Goal: Complete application form

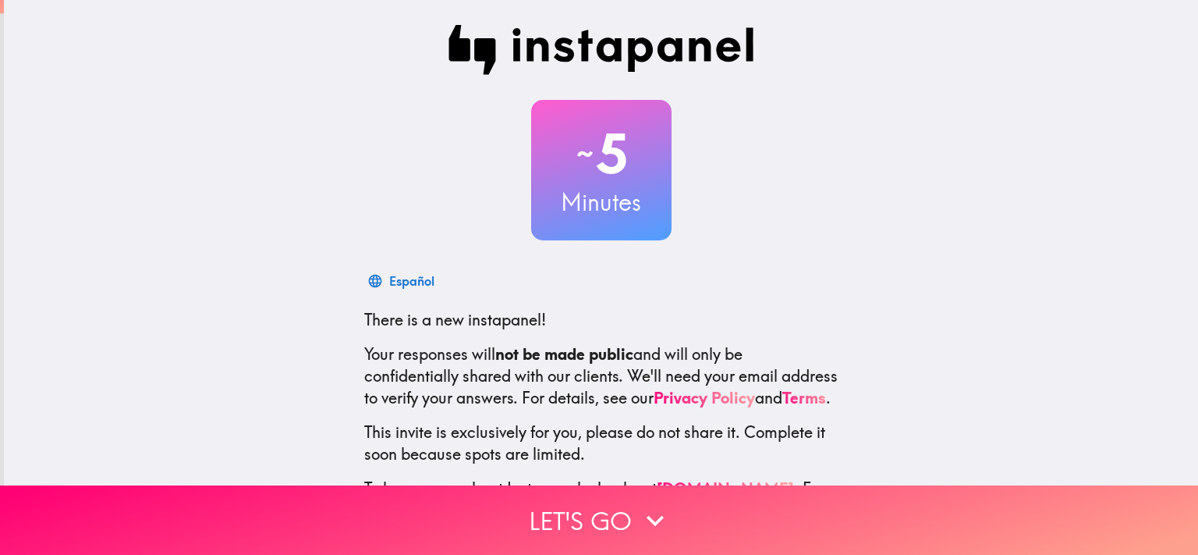
scroll to position [95, 0]
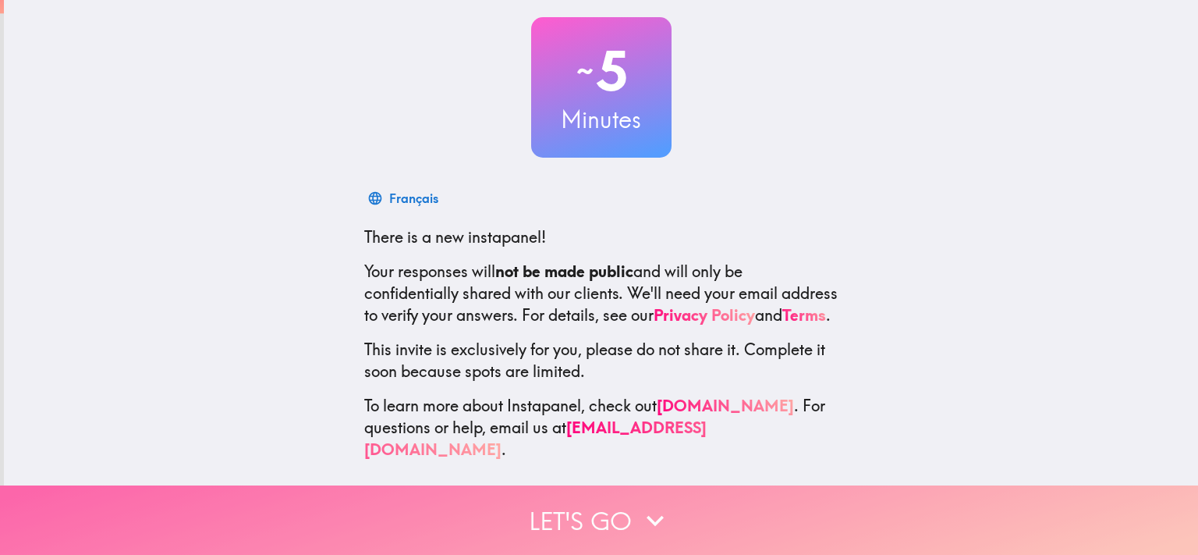
click at [660, 503] on icon "button" at bounding box center [655, 520] width 34 height 34
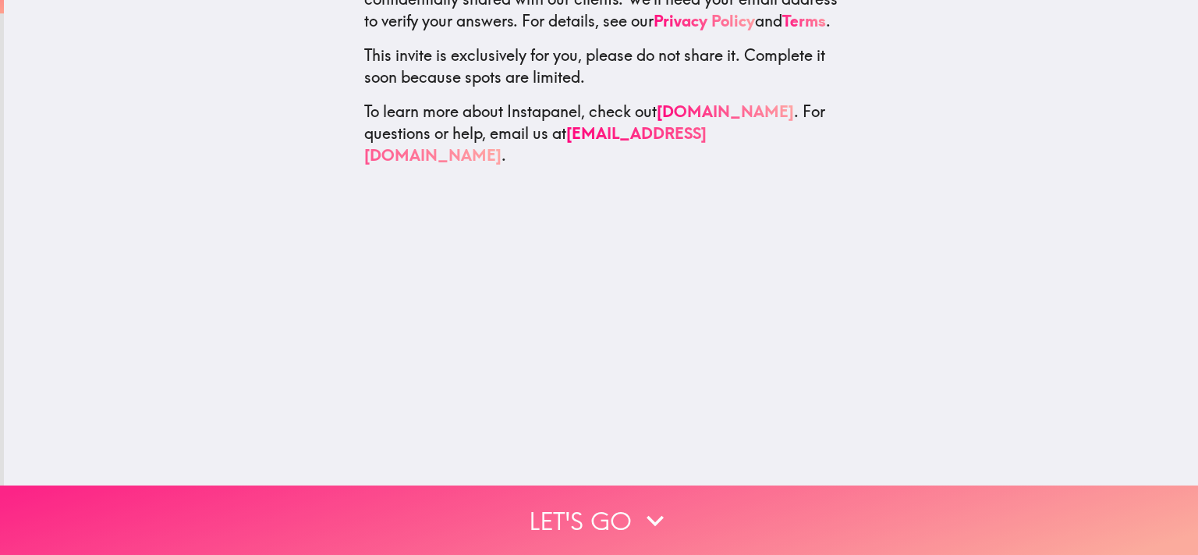
scroll to position [0, 0]
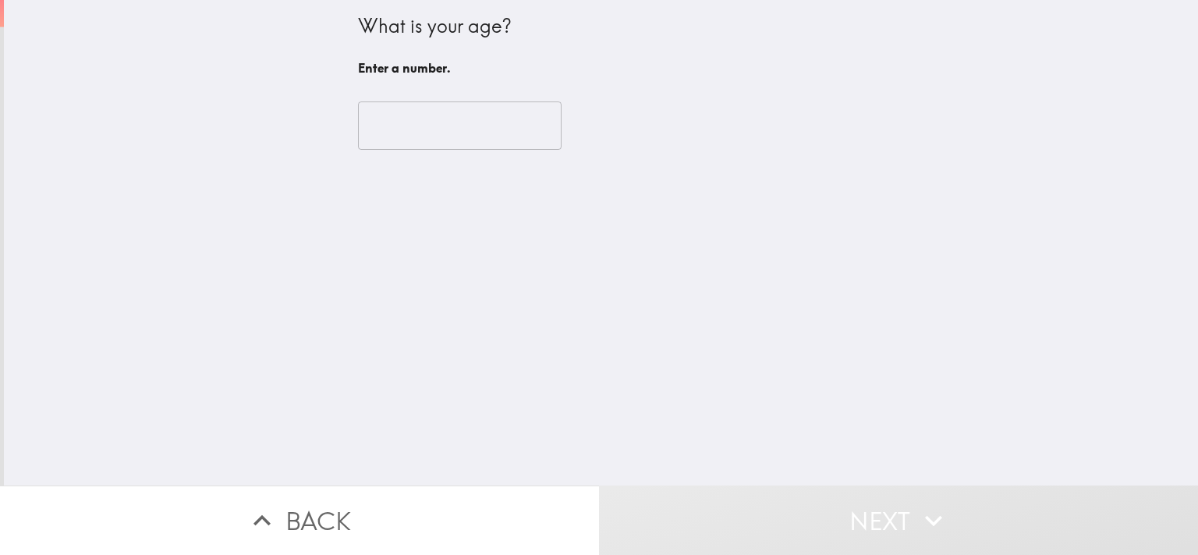
click at [459, 133] on input "number" at bounding box center [460, 125] width 204 height 48
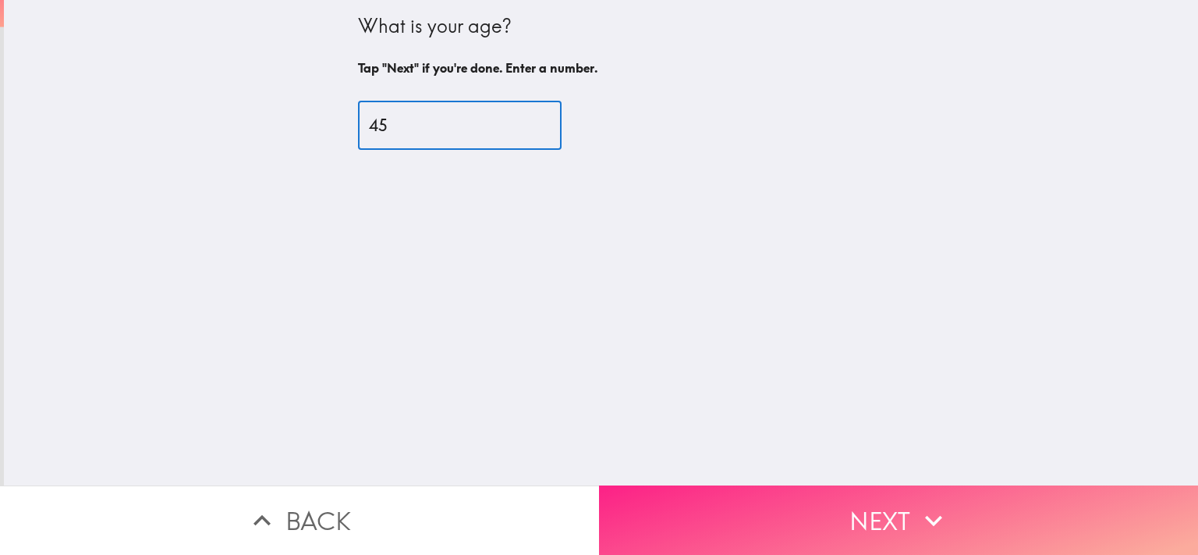
type input "45"
click at [901, 490] on button "Next" at bounding box center [898, 519] width 599 height 69
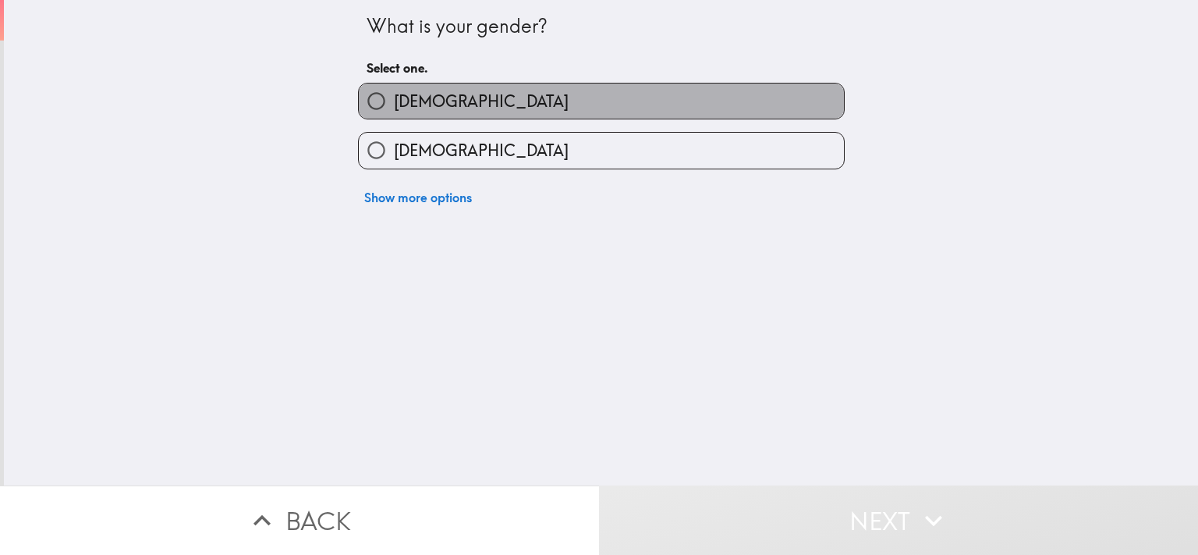
click at [466, 98] on label "[DEMOGRAPHIC_DATA]" at bounding box center [601, 100] width 485 height 35
click at [394, 98] on input "[DEMOGRAPHIC_DATA]" at bounding box center [376, 100] width 35 height 35
radio input "true"
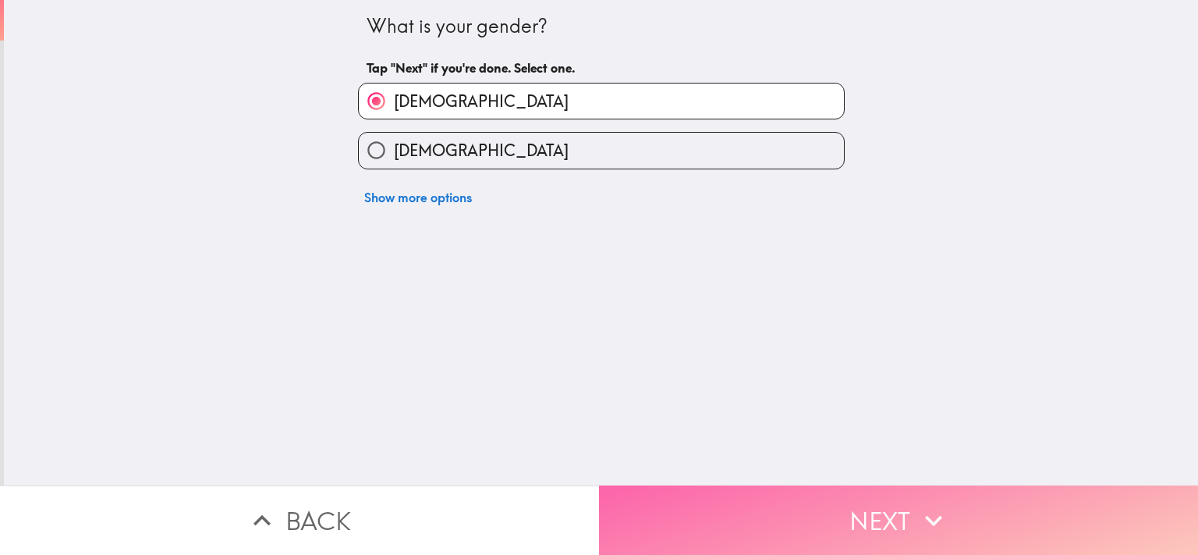
click at [887, 505] on button "Next" at bounding box center [898, 519] width 599 height 69
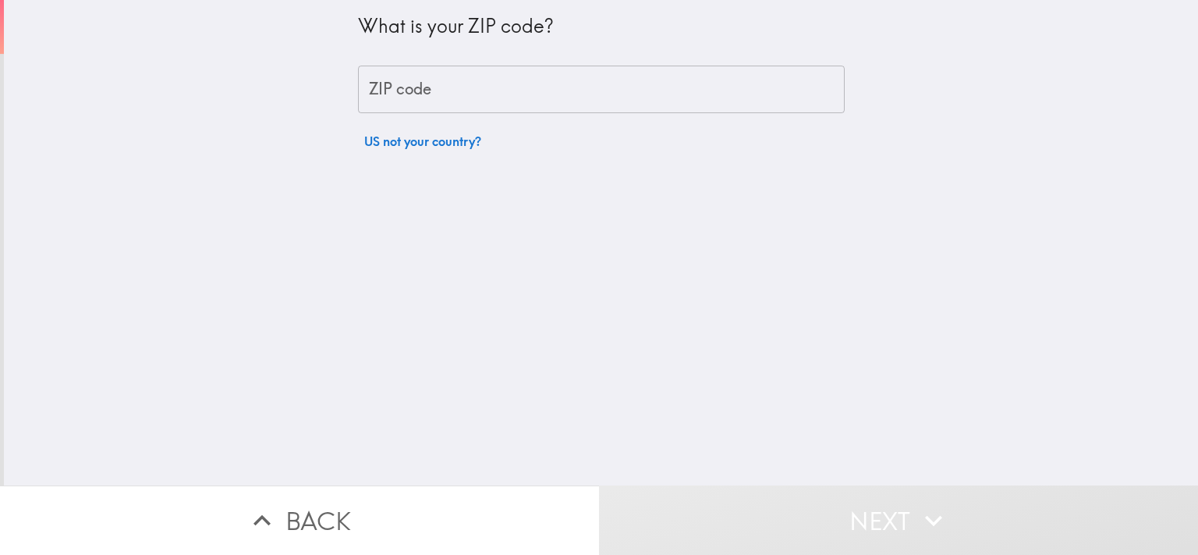
click at [535, 83] on input "ZIP code" at bounding box center [601, 90] width 487 height 48
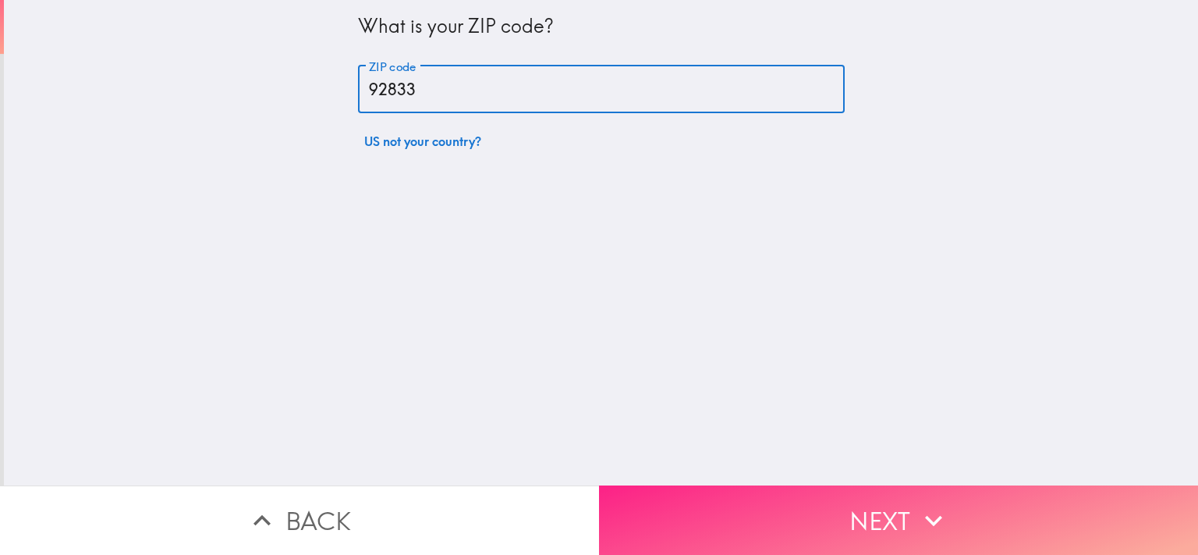
type input "92833"
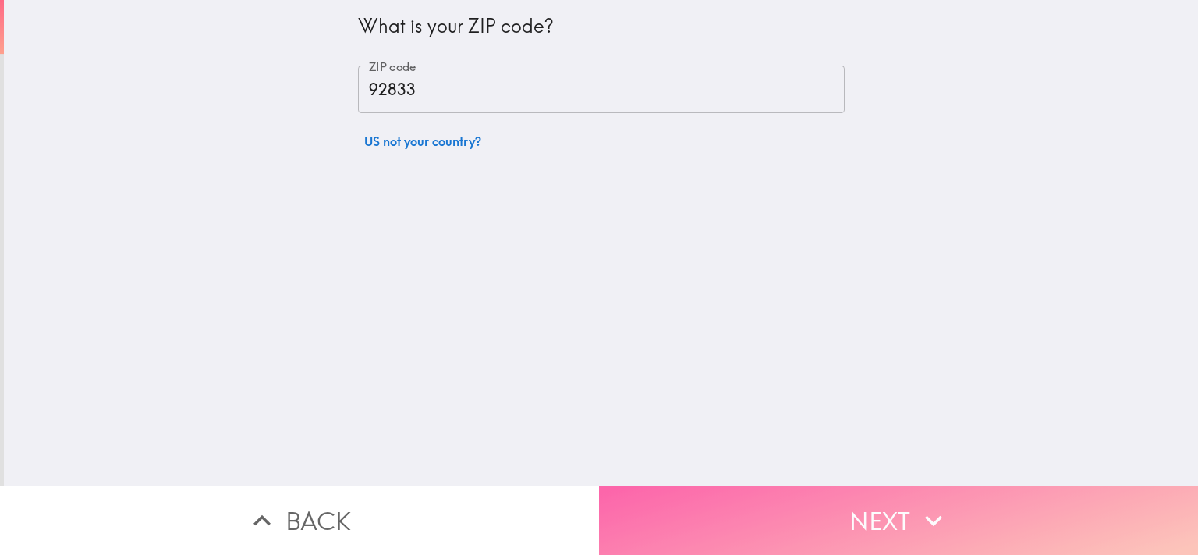
click at [860, 502] on button "Next" at bounding box center [898, 519] width 599 height 69
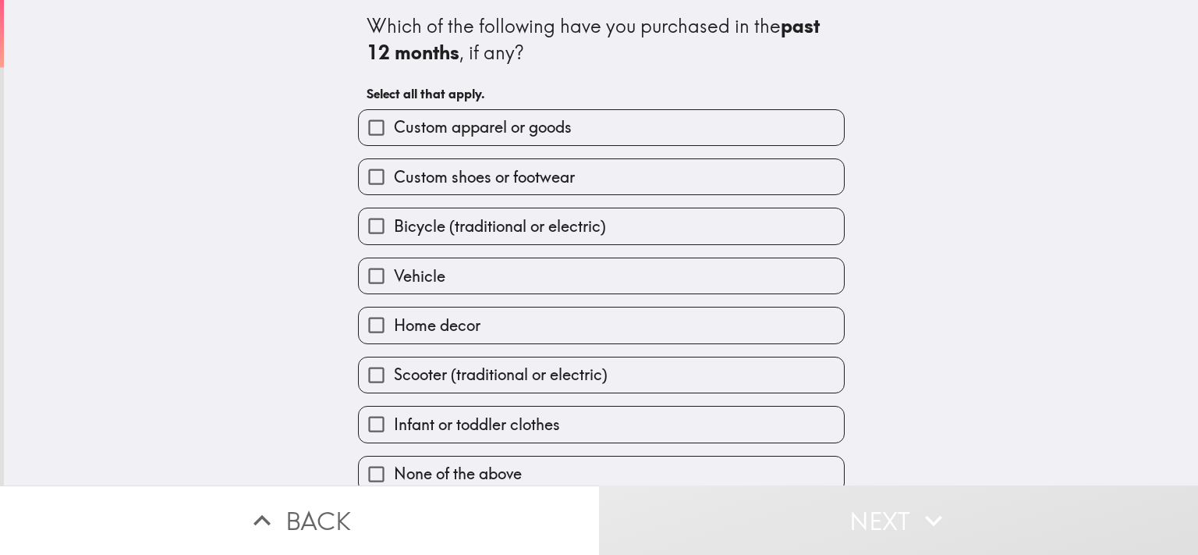
scroll to position [17, 0]
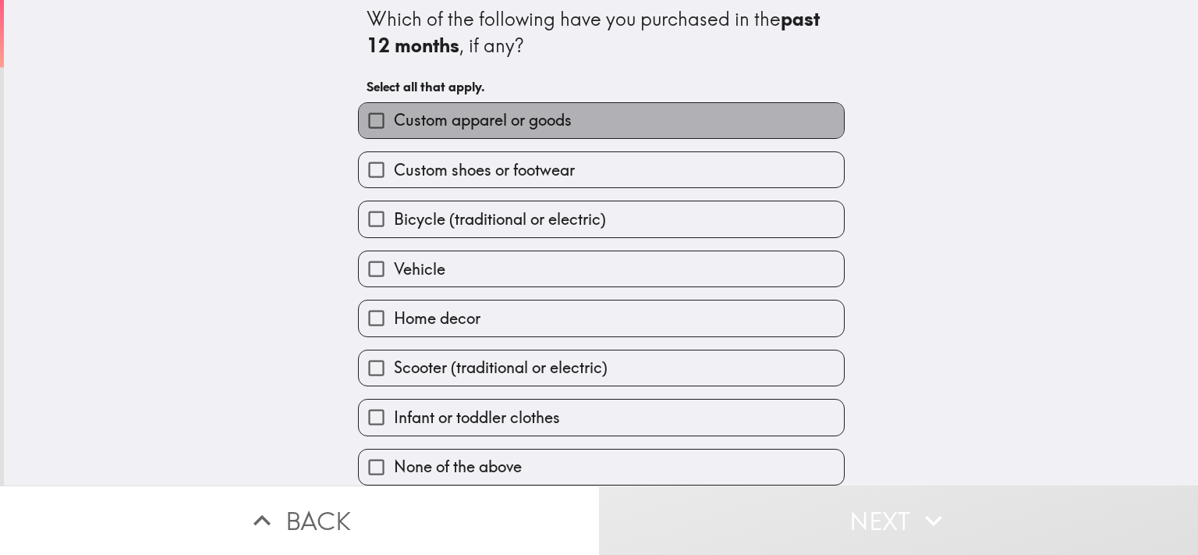
click at [513, 115] on span "Custom apparel or goods" at bounding box center [483, 120] width 178 height 22
click at [394, 115] on input "Custom apparel or goods" at bounding box center [376, 120] width 35 height 35
checkbox input "true"
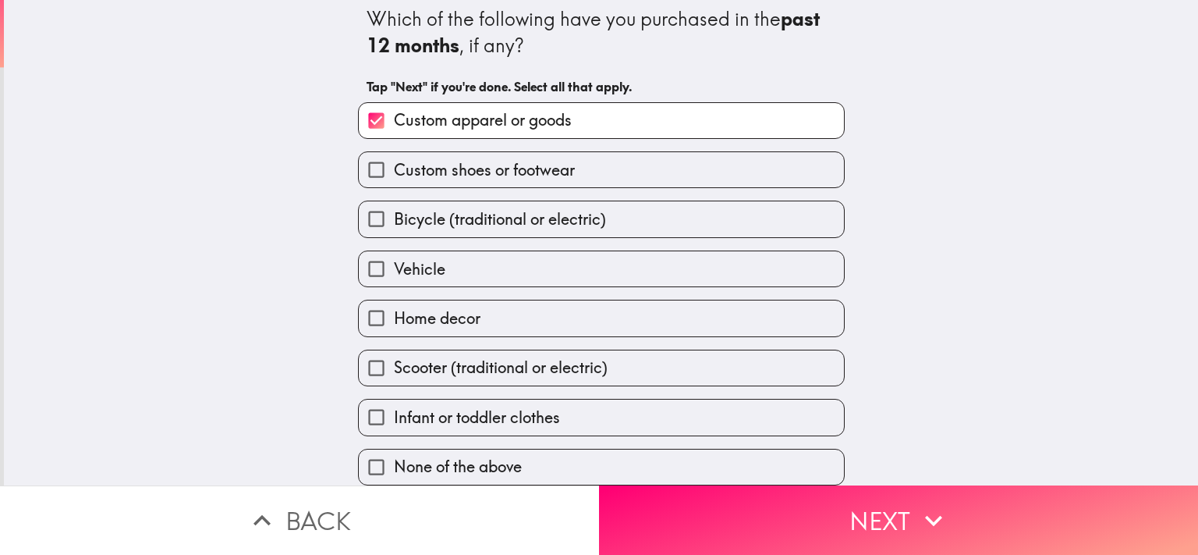
click at [488, 301] on label "Home decor" at bounding box center [601, 317] width 485 height 35
click at [394, 301] on input "Home decor" at bounding box center [376, 317] width 35 height 35
checkbox input "true"
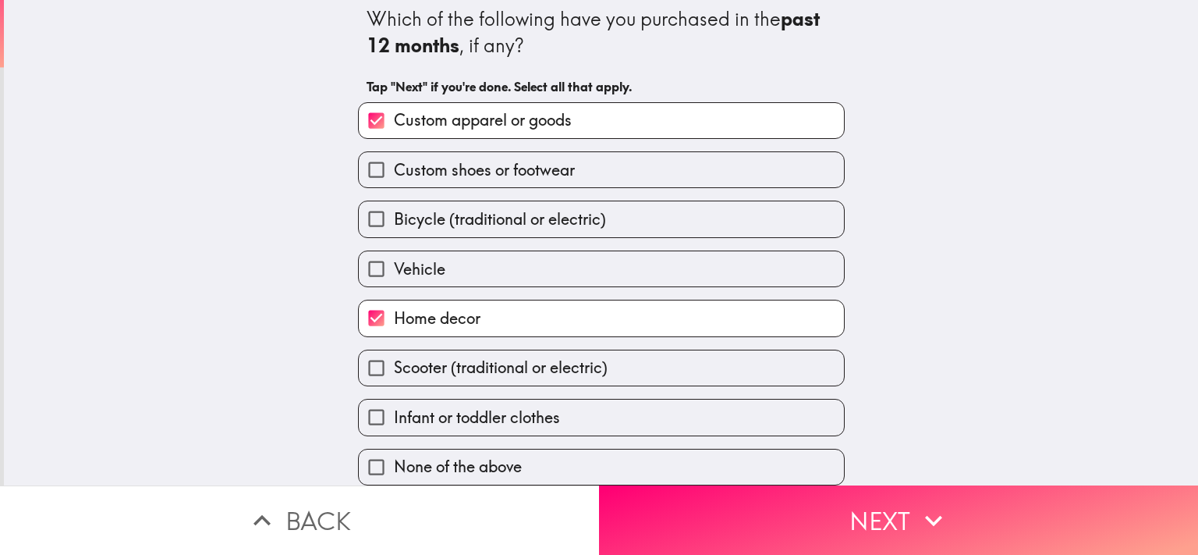
click at [455, 251] on label "Vehicle" at bounding box center [601, 268] width 485 height 35
click at [394, 251] on input "Vehicle" at bounding box center [376, 268] width 35 height 35
checkbox input "true"
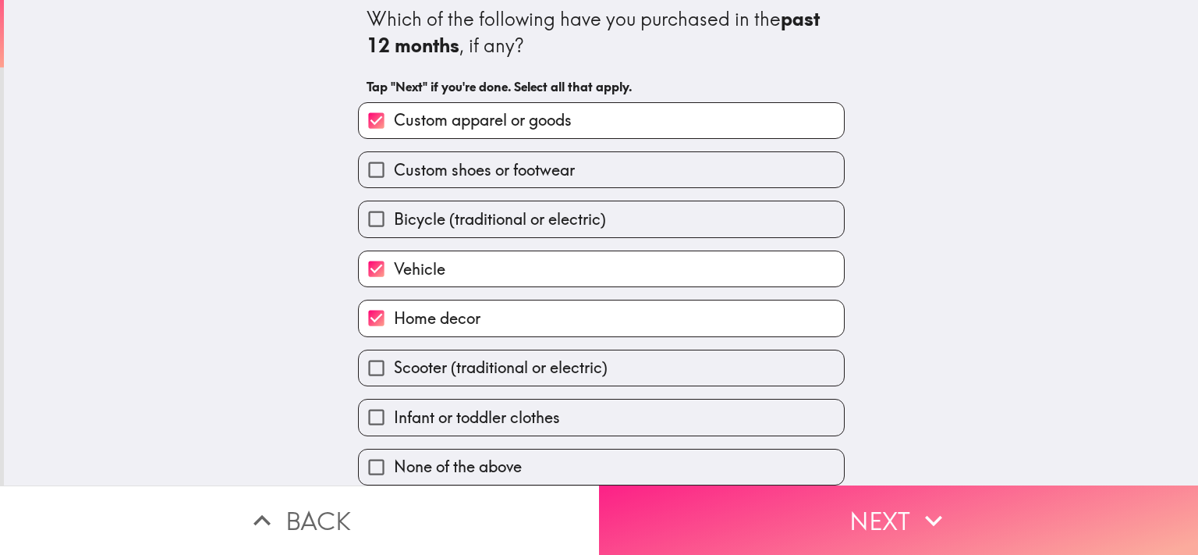
click at [878, 501] on button "Next" at bounding box center [898, 519] width 599 height 69
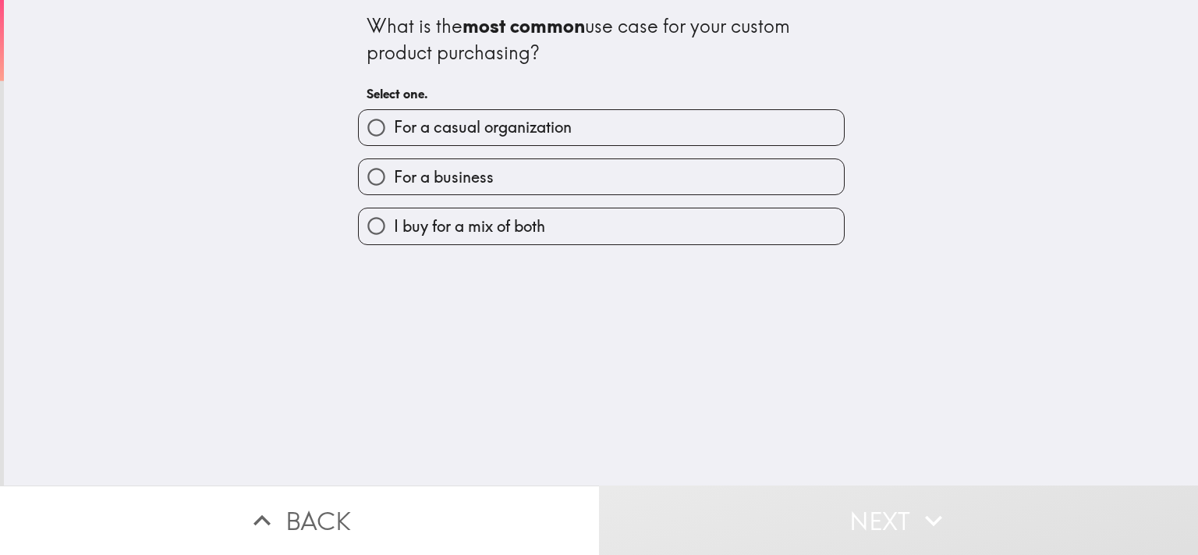
click at [548, 123] on span "For a casual organization" at bounding box center [483, 127] width 178 height 22
click at [394, 123] on input "For a casual organization" at bounding box center [376, 127] width 35 height 35
radio input "true"
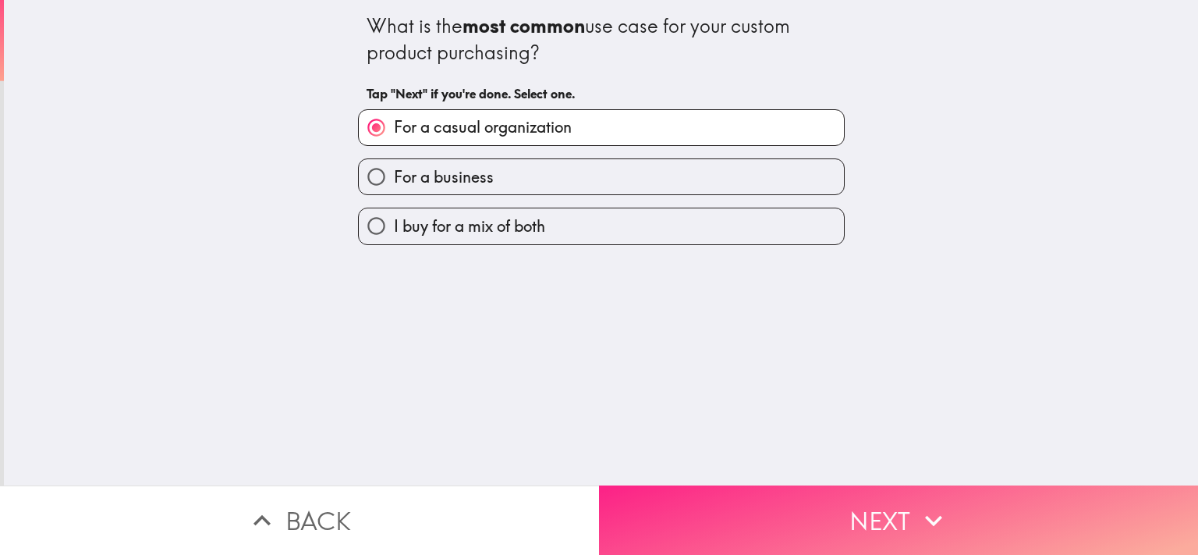
click at [881, 498] on button "Next" at bounding box center [898, 519] width 599 height 69
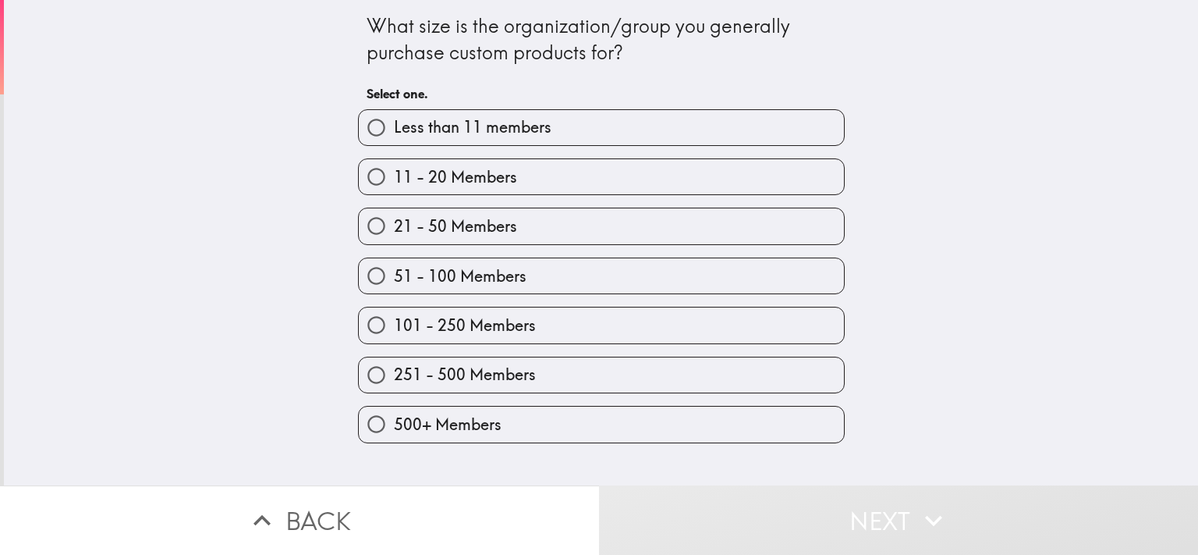
click at [523, 413] on label "500+ Members" at bounding box center [601, 423] width 485 height 35
click at [394, 413] on input "500+ Members" at bounding box center [376, 423] width 35 height 35
radio input "true"
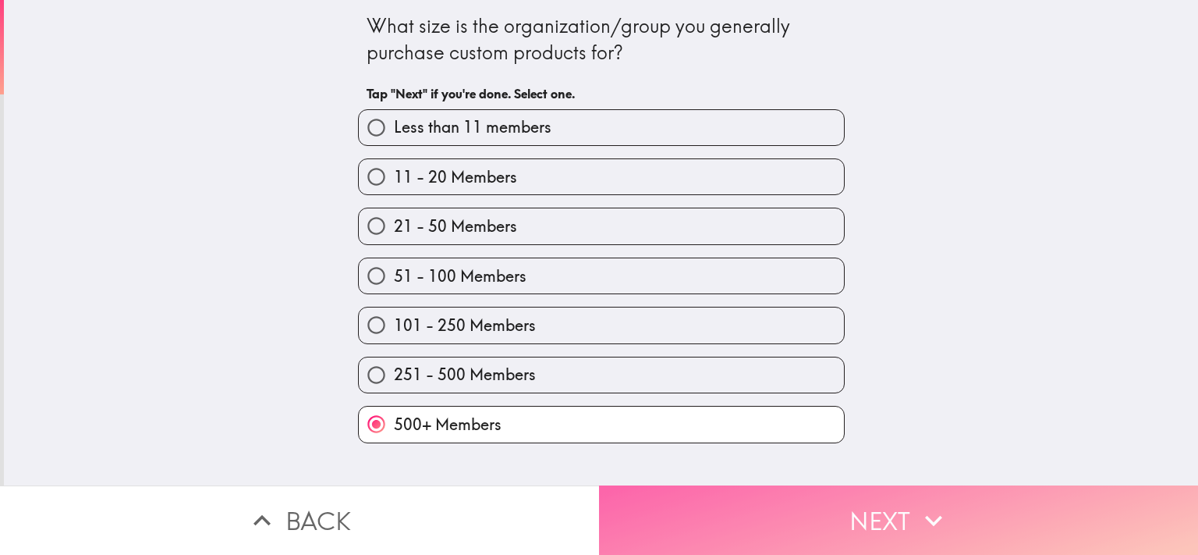
click at [885, 498] on button "Next" at bounding box center [898, 519] width 599 height 69
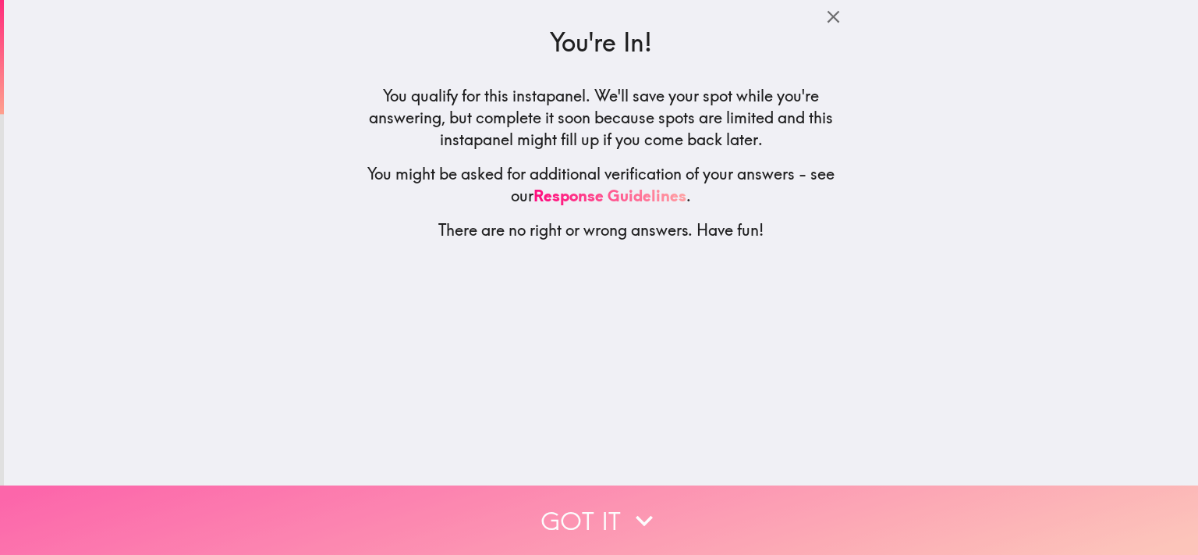
click at [615, 499] on button "Got it" at bounding box center [599, 519] width 1198 height 69
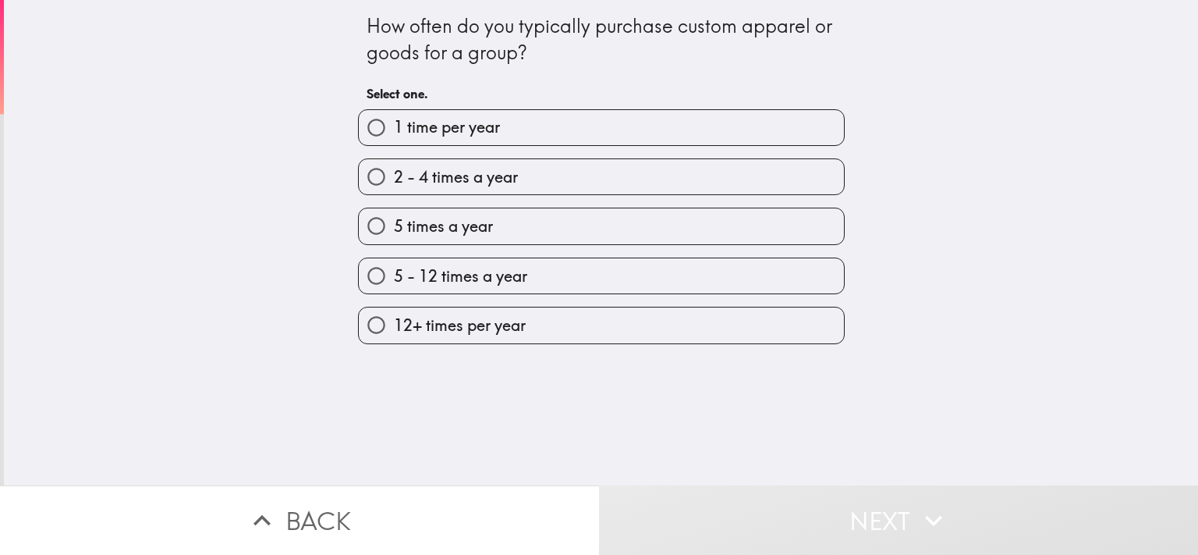
click at [505, 232] on label "5 times a year" at bounding box center [601, 225] width 485 height 35
click at [394, 232] on input "5 times a year" at bounding box center [376, 225] width 35 height 35
radio input "true"
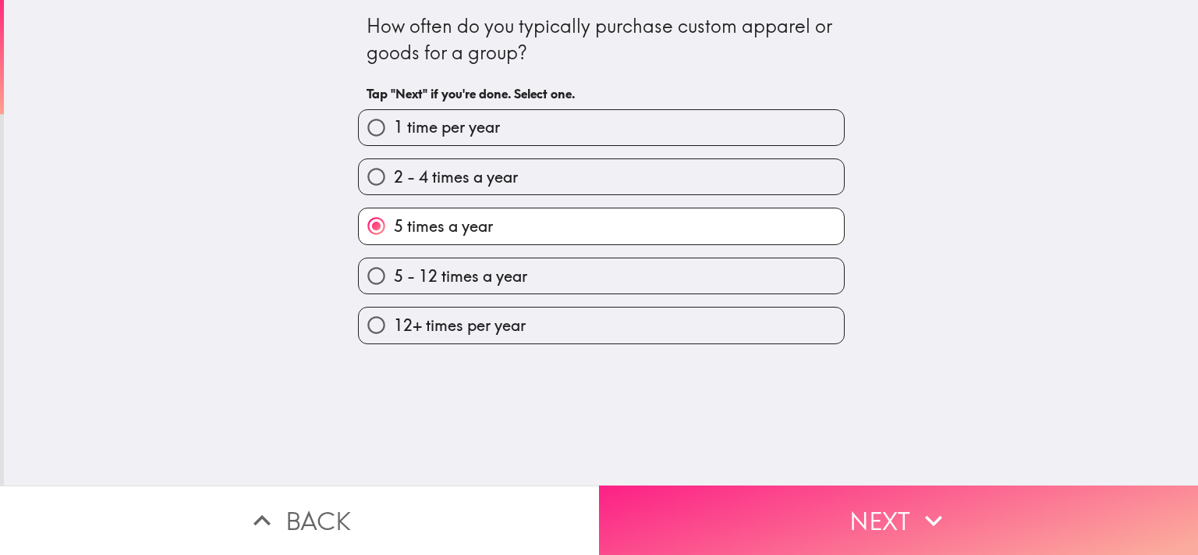
click at [906, 491] on button "Next" at bounding box center [898, 519] width 599 height 69
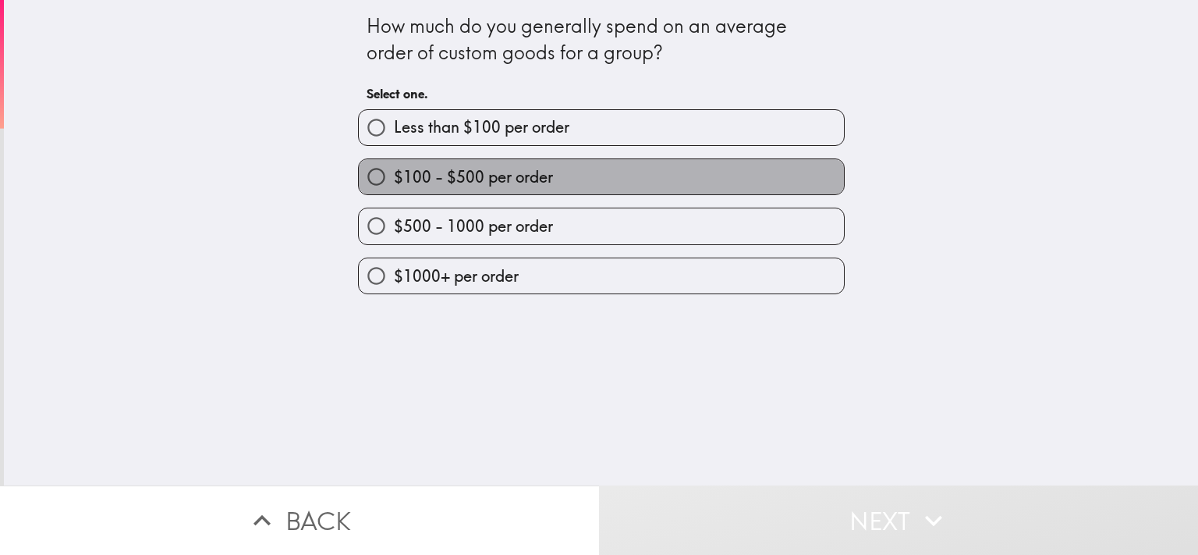
click at [506, 183] on span "$100 - $500 per order" at bounding box center [473, 177] width 159 height 22
click at [394, 183] on input "$100 - $500 per order" at bounding box center [376, 176] width 35 height 35
radio input "true"
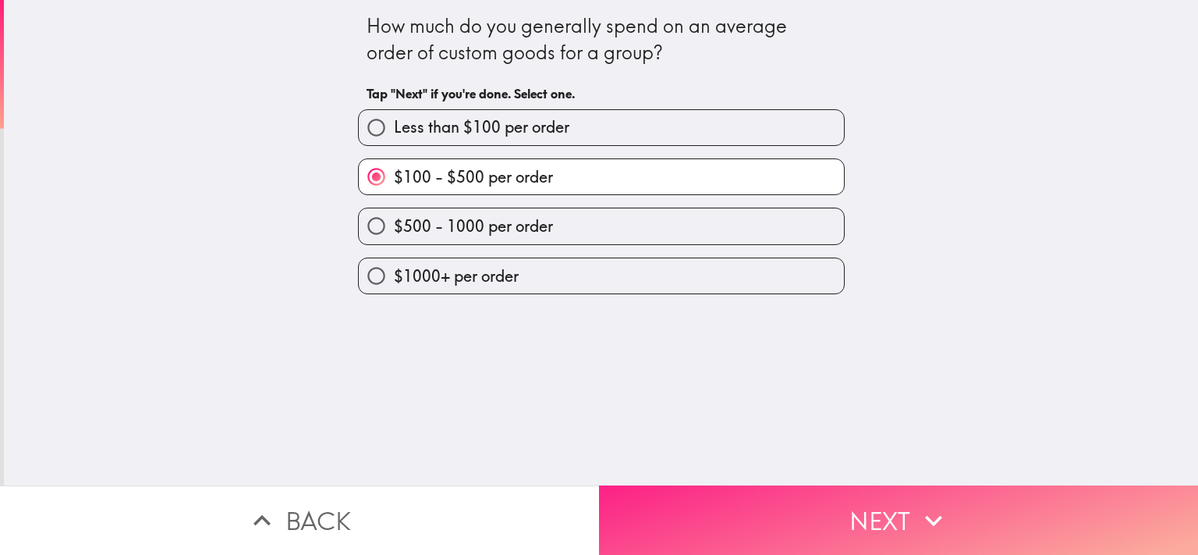
click at [878, 516] on button "Next" at bounding box center [898, 519] width 599 height 69
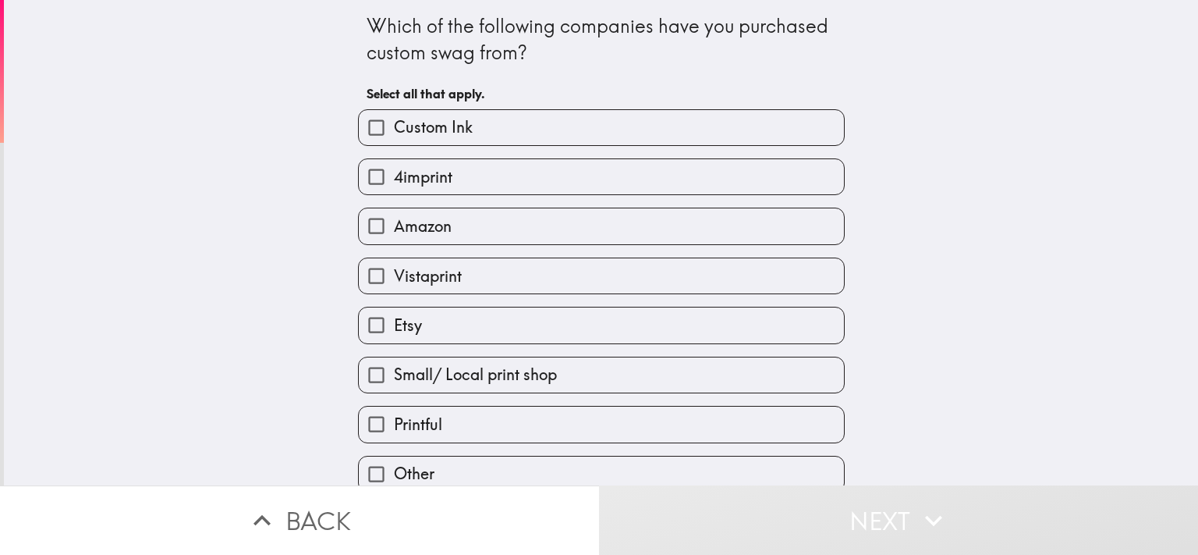
click at [466, 226] on label "Amazon" at bounding box center [601, 225] width 485 height 35
click at [394, 226] on input "Amazon" at bounding box center [376, 225] width 35 height 35
checkbox input "true"
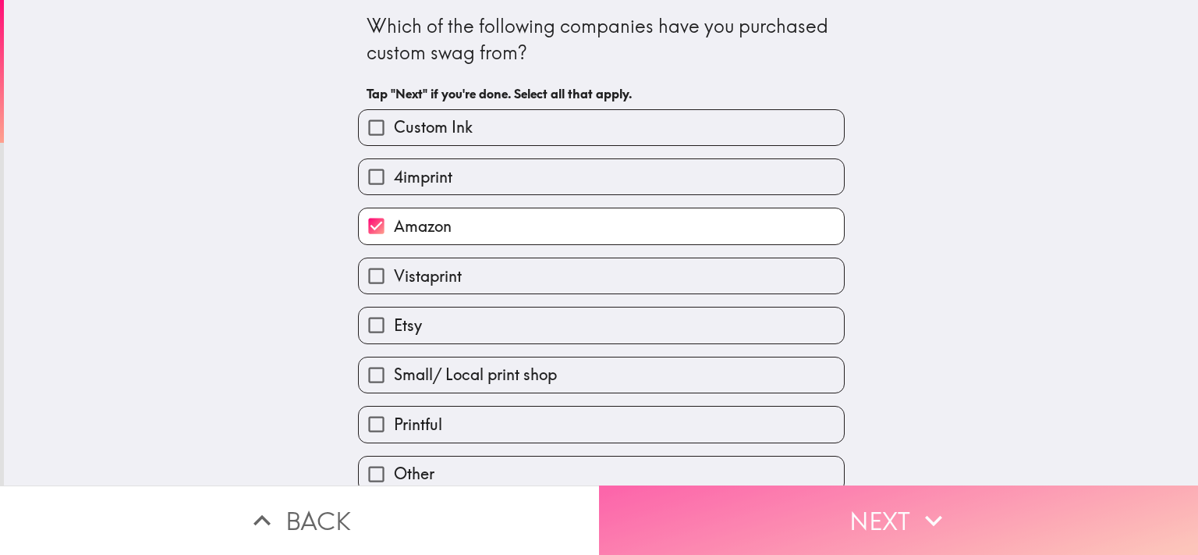
click at [888, 501] on button "Next" at bounding box center [898, 519] width 599 height 69
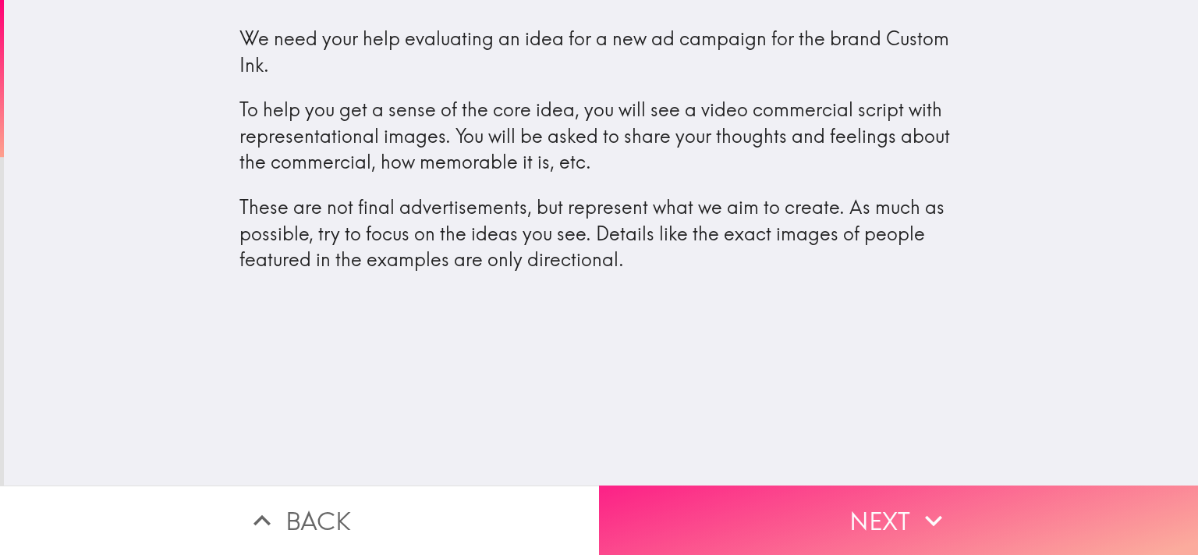
click at [924, 513] on icon "button" at bounding box center [934, 520] width 34 height 34
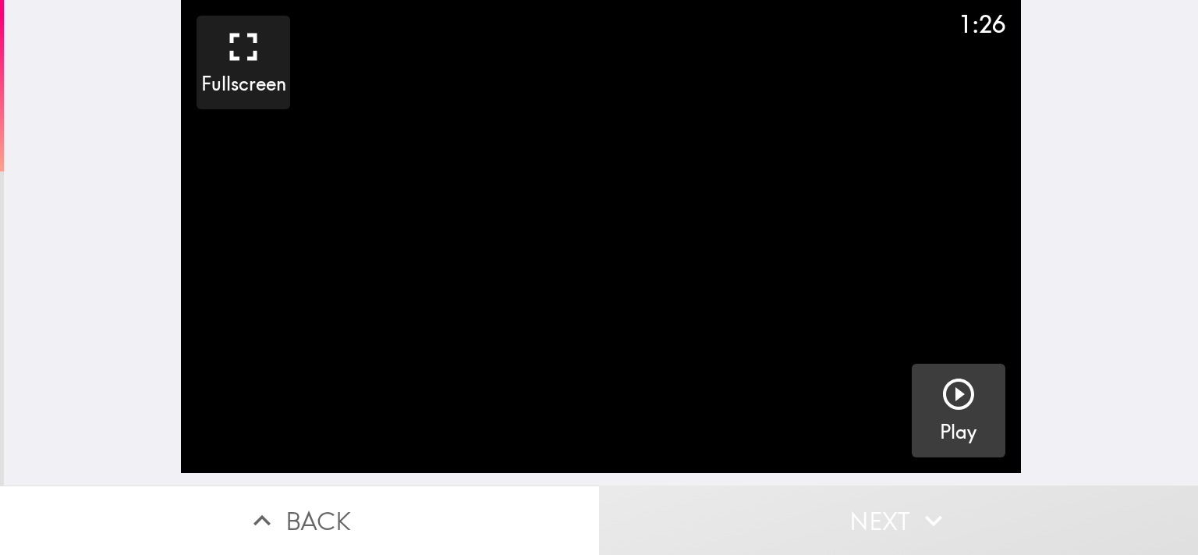
click at [954, 413] on div "button" at bounding box center [958, 397] width 37 height 44
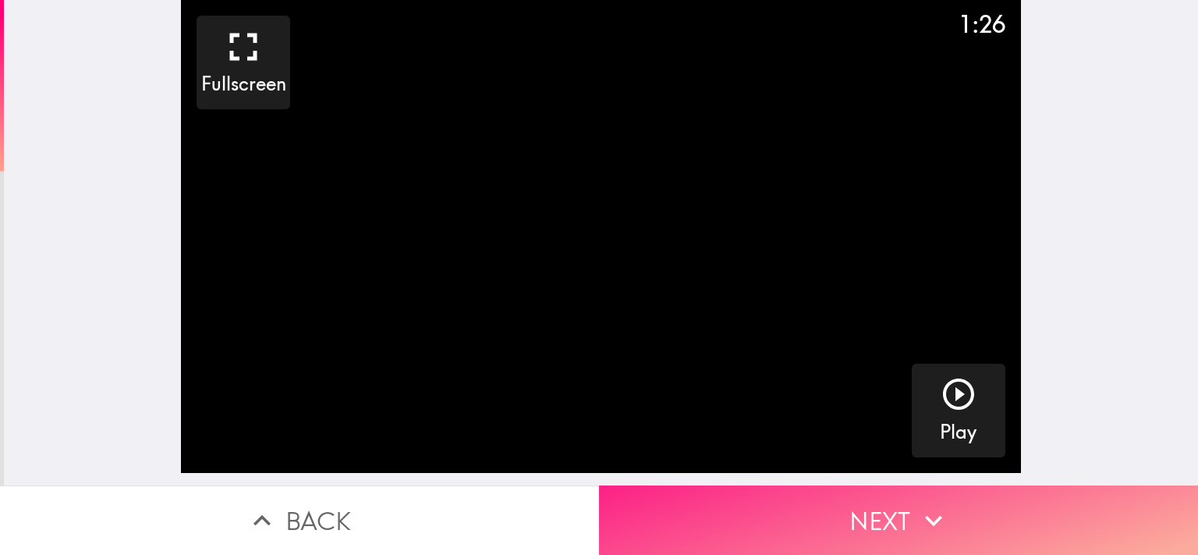
click at [918, 503] on icon "button" at bounding box center [934, 520] width 34 height 34
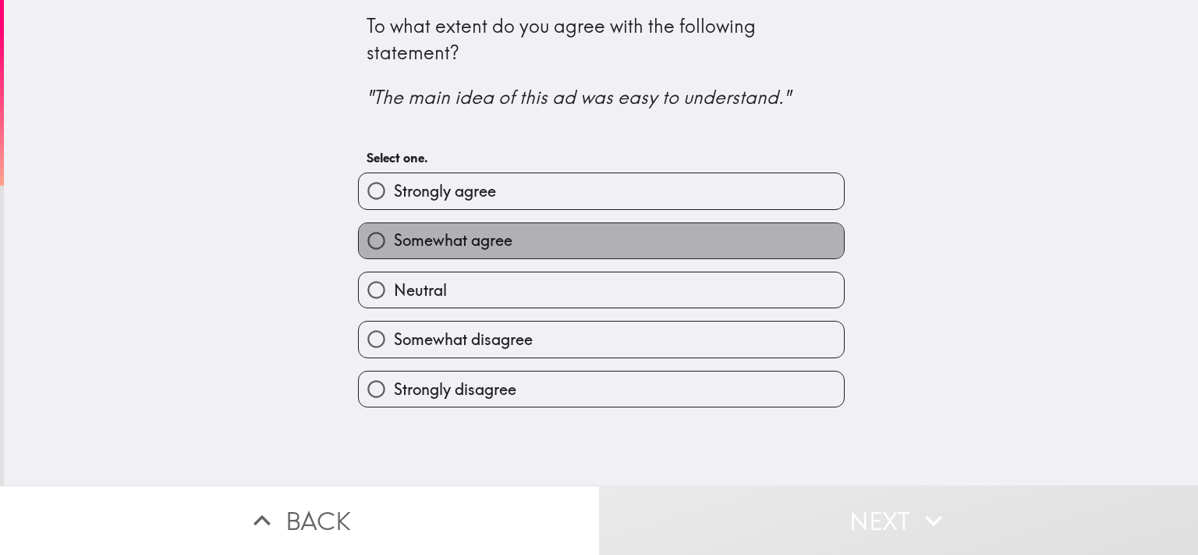
click at [516, 239] on label "Somewhat agree" at bounding box center [601, 240] width 485 height 35
click at [394, 239] on input "Somewhat agree" at bounding box center [376, 240] width 35 height 35
radio input "true"
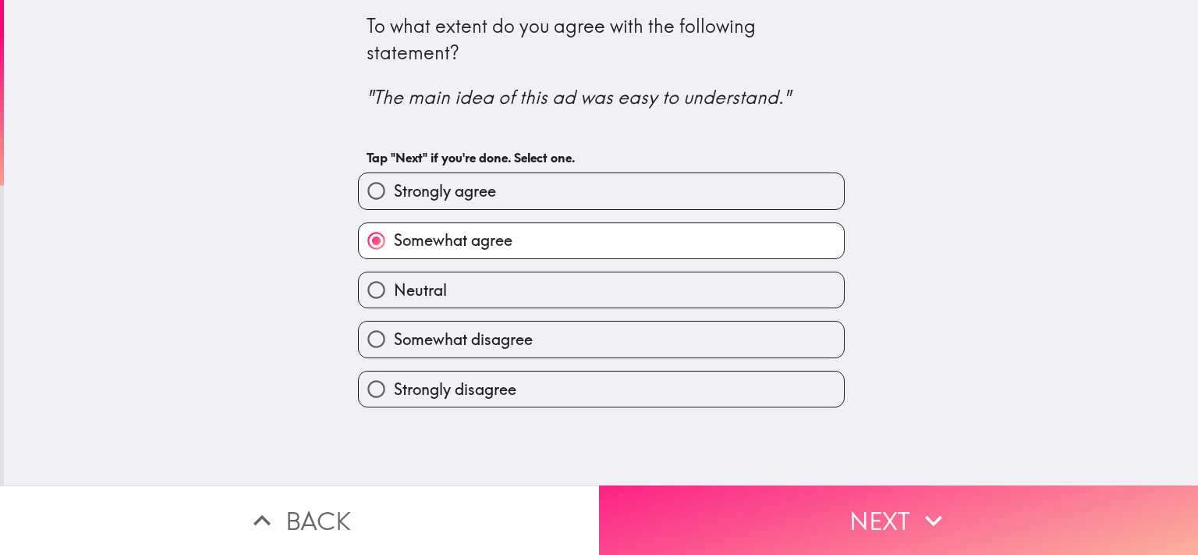
click at [865, 512] on button "Next" at bounding box center [898, 519] width 599 height 69
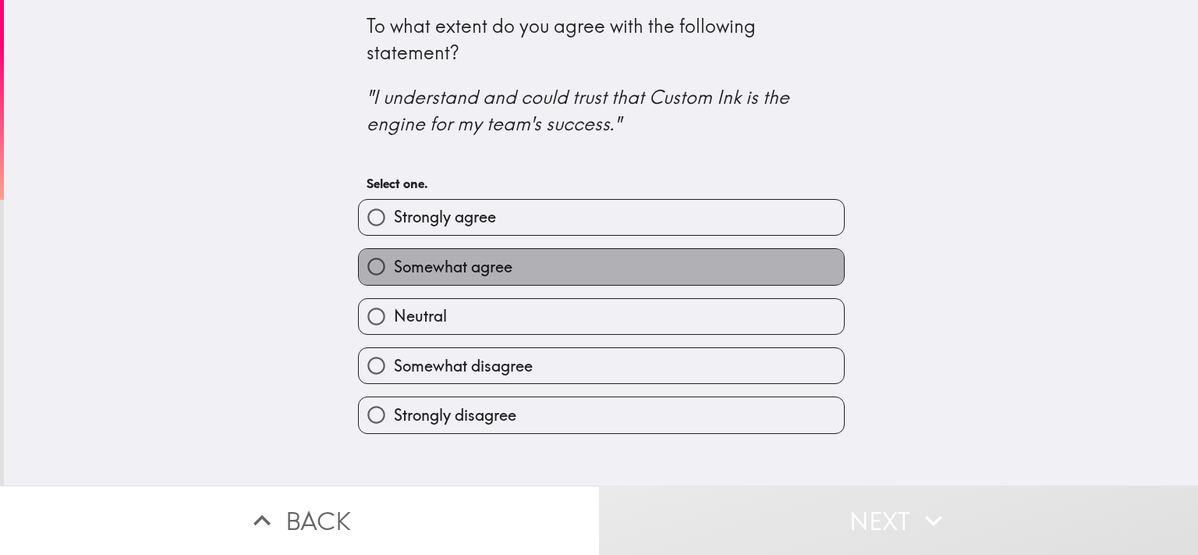
click at [470, 268] on span "Somewhat agree" at bounding box center [453, 267] width 119 height 22
click at [394, 268] on input "Somewhat agree" at bounding box center [376, 266] width 35 height 35
radio input "true"
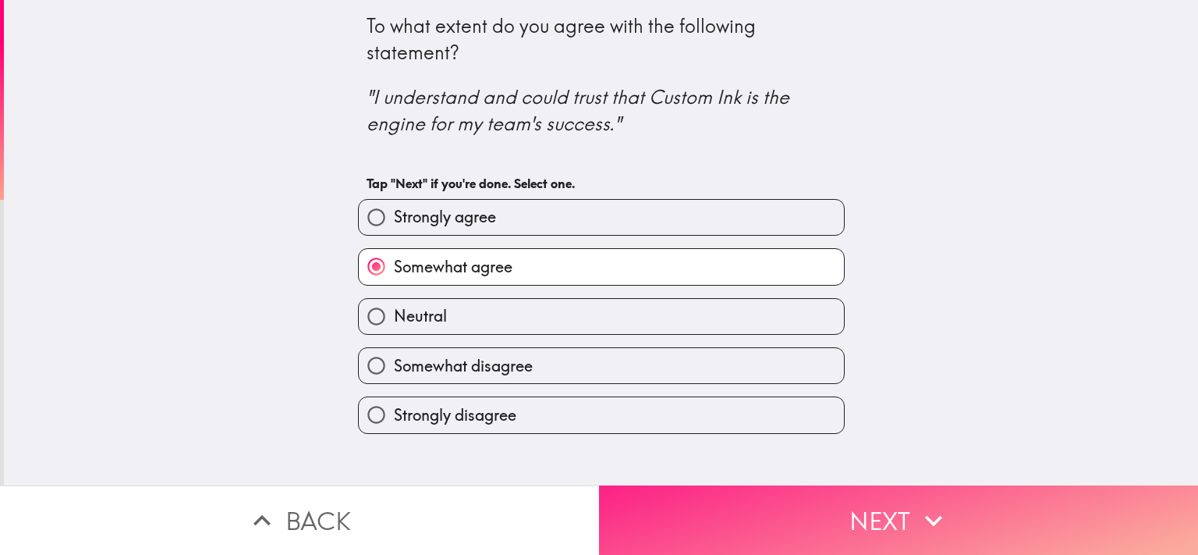
click at [832, 513] on button "Next" at bounding box center [898, 519] width 599 height 69
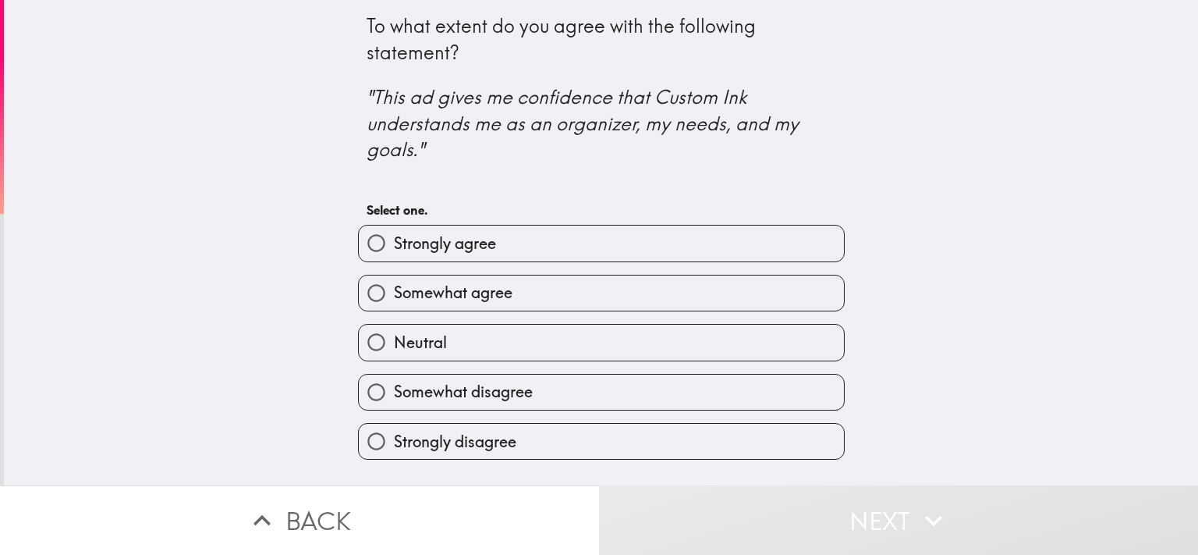
click at [521, 296] on label "Somewhat agree" at bounding box center [601, 292] width 485 height 35
click at [394, 296] on input "Somewhat agree" at bounding box center [376, 292] width 35 height 35
radio input "true"
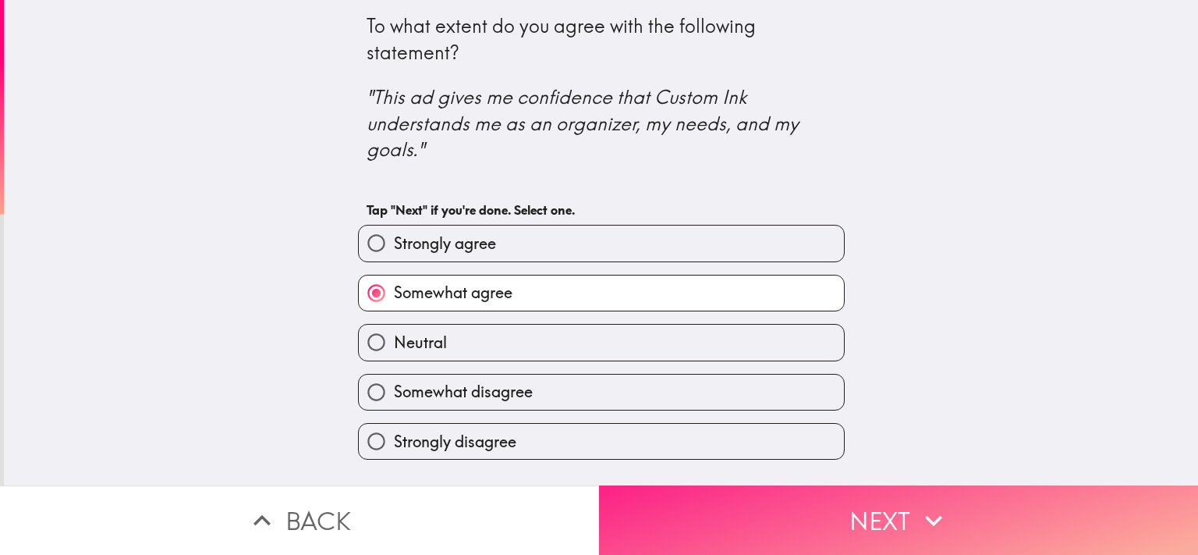
click at [885, 514] on button "Next" at bounding box center [898, 519] width 599 height 69
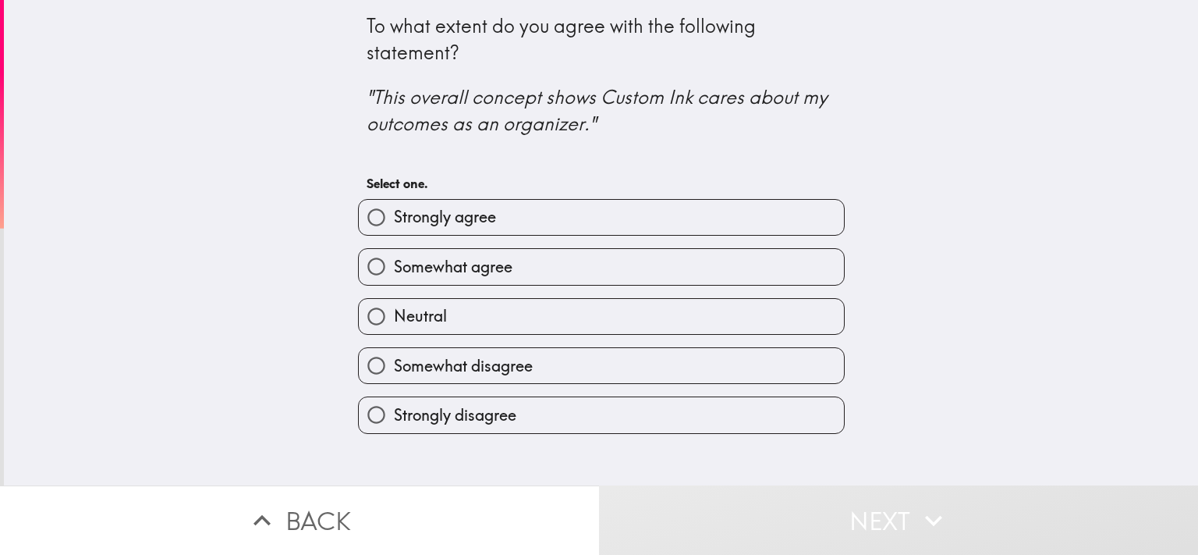
click at [480, 275] on span "Somewhat agree" at bounding box center [453, 267] width 119 height 22
click at [394, 275] on input "Somewhat agree" at bounding box center [376, 266] width 35 height 35
radio input "true"
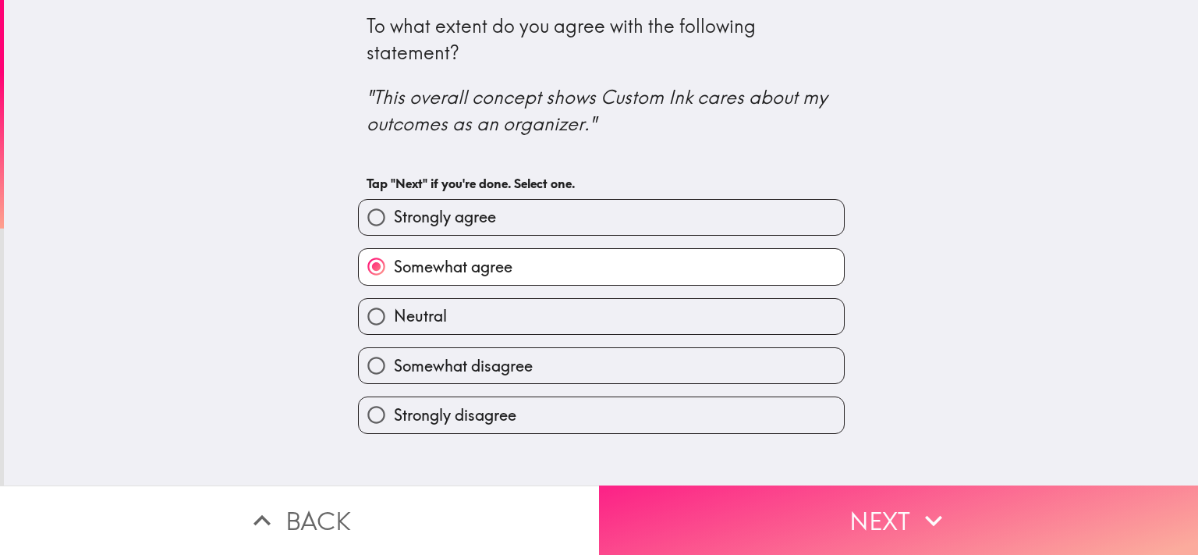
click at [796, 513] on button "Next" at bounding box center [898, 519] width 599 height 69
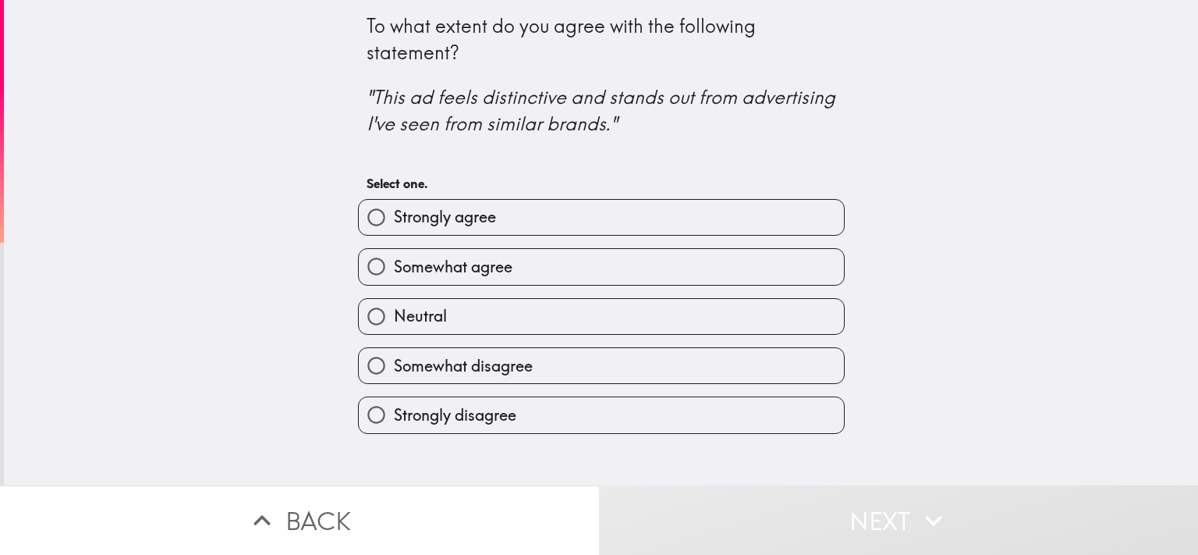
click at [529, 267] on label "Somewhat agree" at bounding box center [601, 266] width 485 height 35
click at [394, 267] on input "Somewhat agree" at bounding box center [376, 266] width 35 height 35
radio input "true"
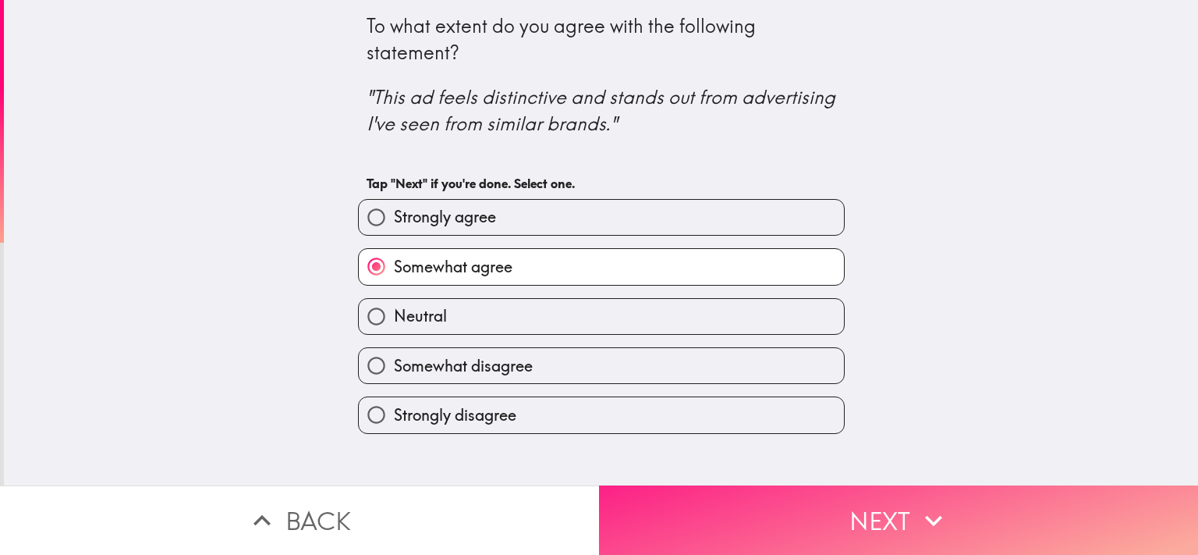
click at [846, 502] on button "Next" at bounding box center [898, 519] width 599 height 69
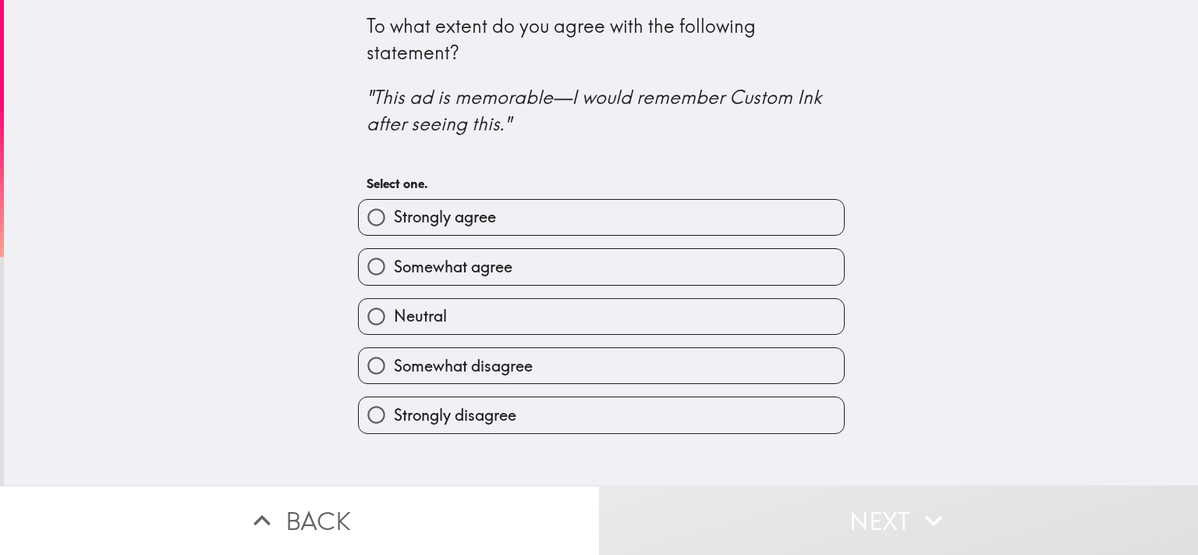
click at [507, 223] on label "Strongly agree" at bounding box center [601, 217] width 485 height 35
click at [394, 223] on input "Strongly agree" at bounding box center [376, 217] width 35 height 35
radio input "true"
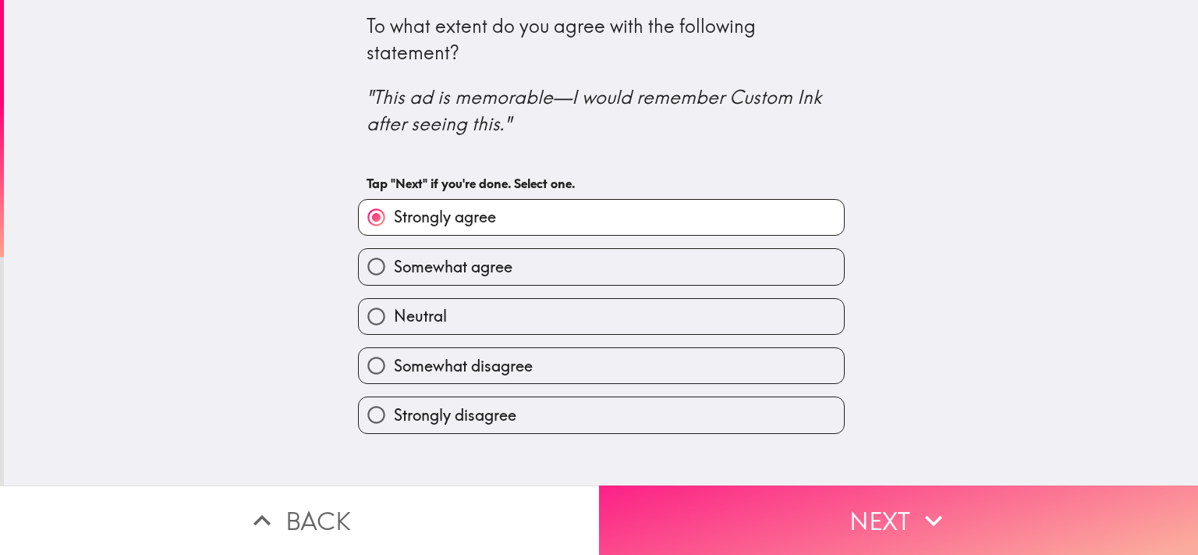
click at [839, 510] on button "Next" at bounding box center [898, 519] width 599 height 69
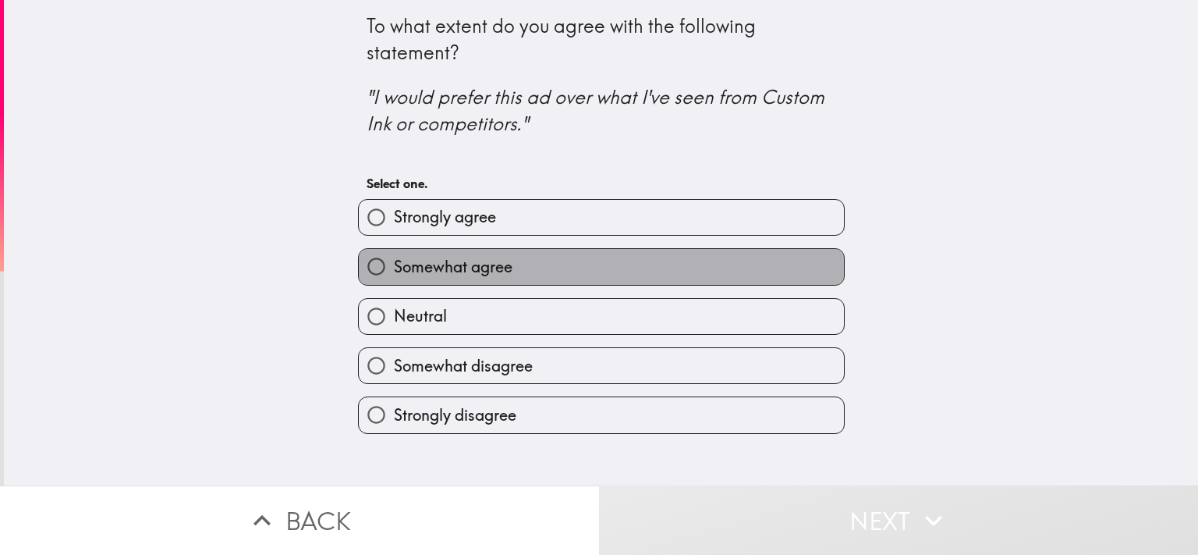
click at [507, 276] on label "Somewhat agree" at bounding box center [601, 266] width 485 height 35
click at [394, 276] on input "Somewhat agree" at bounding box center [376, 266] width 35 height 35
radio input "true"
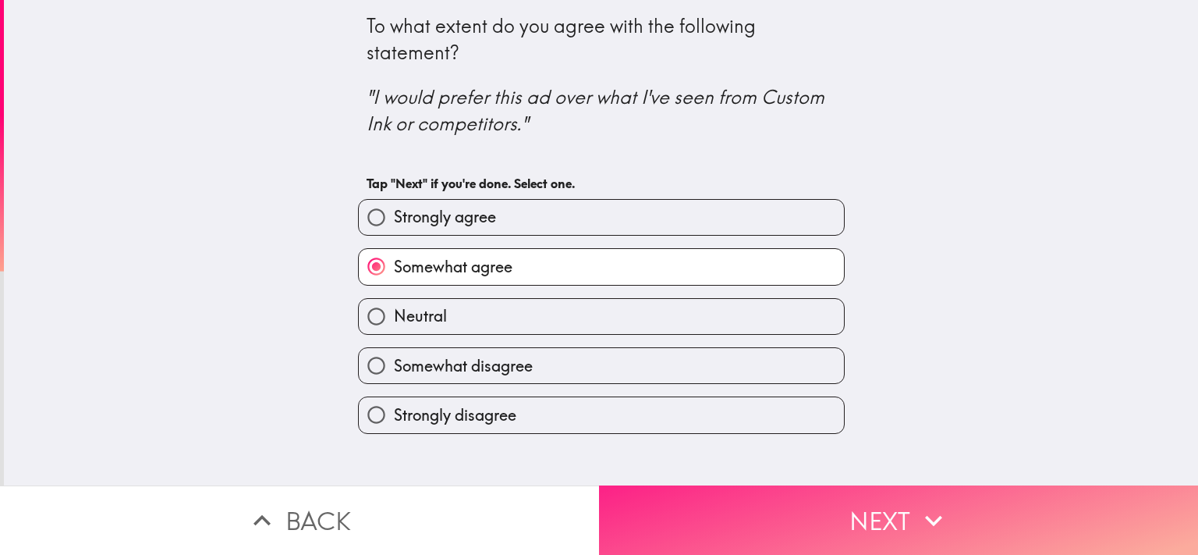
click at [821, 501] on button "Next" at bounding box center [898, 519] width 599 height 69
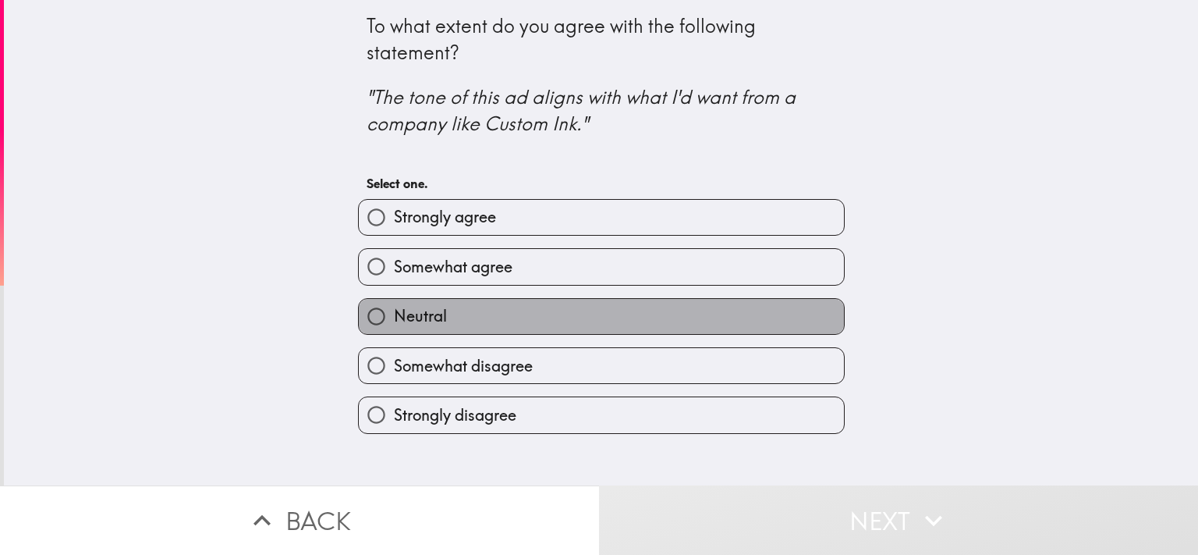
click at [507, 310] on label "Neutral" at bounding box center [601, 316] width 485 height 35
click at [394, 310] on input "Neutral" at bounding box center [376, 316] width 35 height 35
radio input "true"
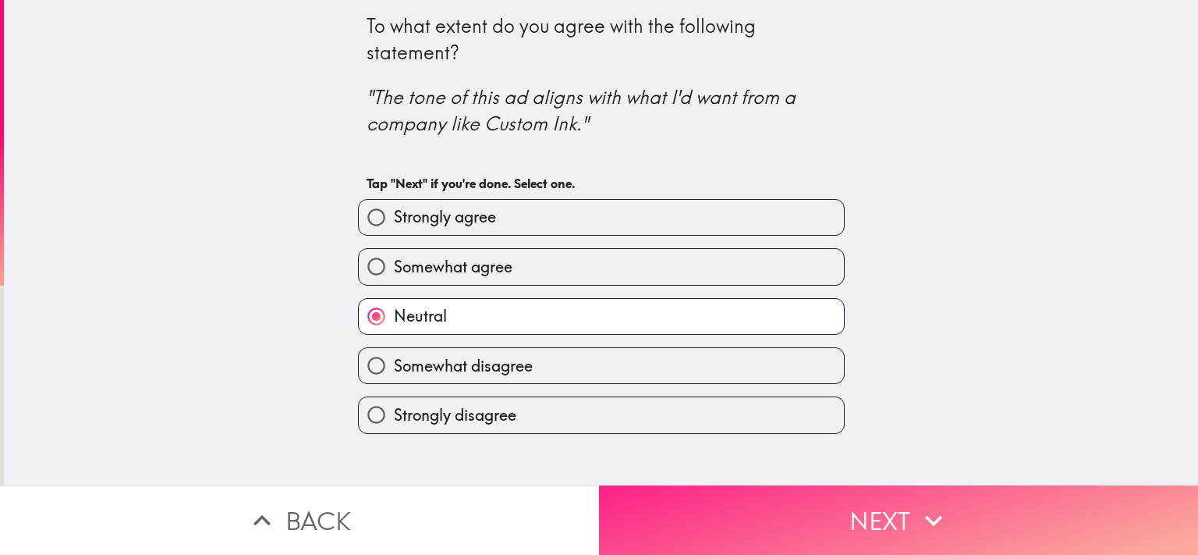
click at [825, 519] on button "Next" at bounding box center [898, 519] width 599 height 69
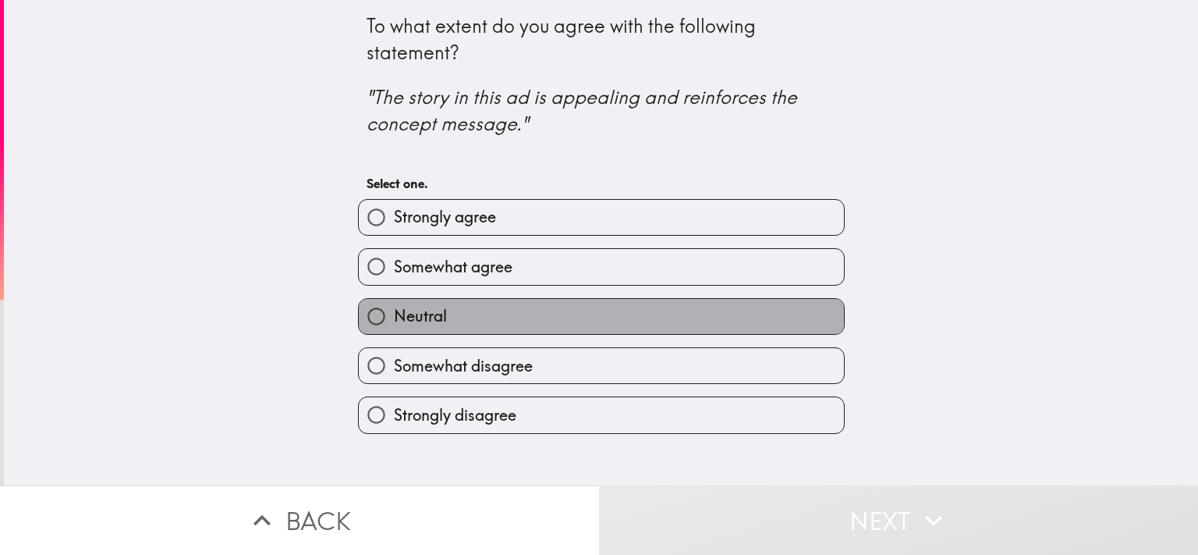
click at [566, 321] on label "Neutral" at bounding box center [601, 316] width 485 height 35
click at [394, 321] on input "Neutral" at bounding box center [376, 316] width 35 height 35
radio input "true"
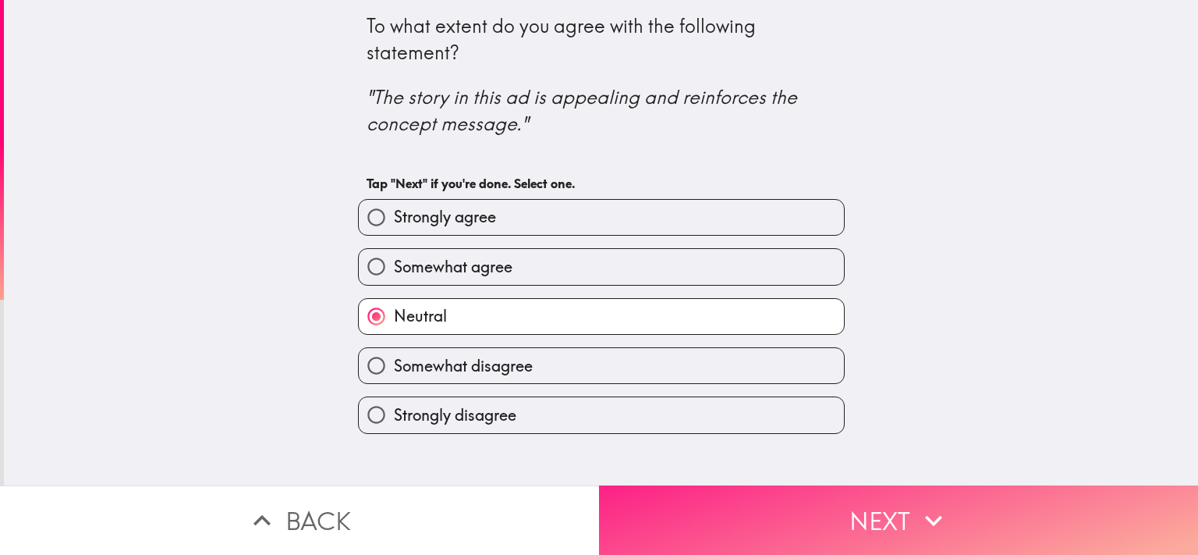
click at [794, 521] on button "Next" at bounding box center [898, 519] width 599 height 69
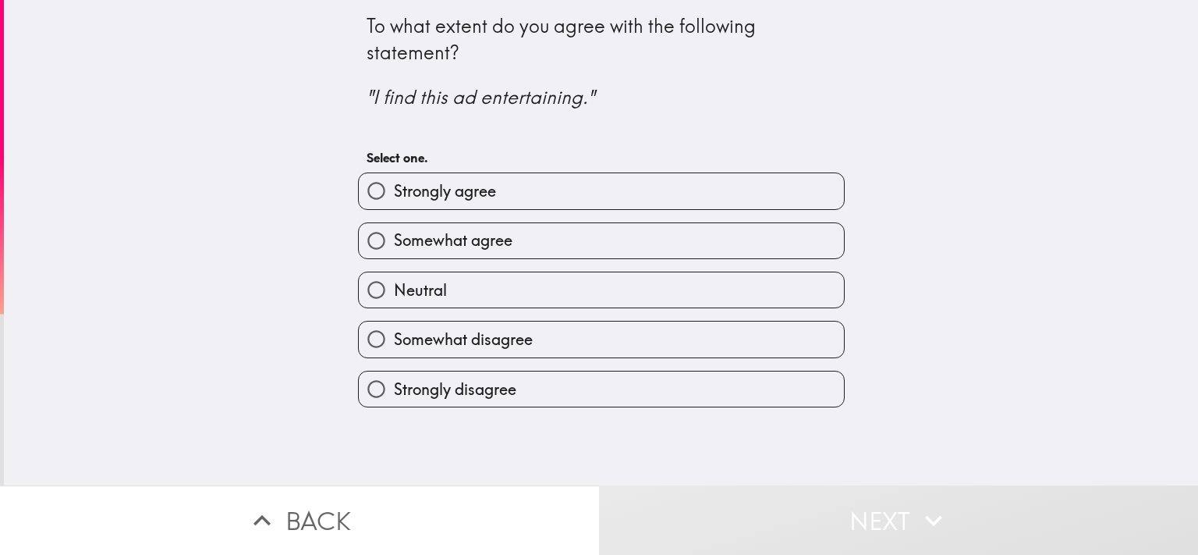
click at [418, 236] on span "Somewhat agree" at bounding box center [453, 240] width 119 height 22
click at [394, 236] on input "Somewhat agree" at bounding box center [376, 240] width 35 height 35
radio input "true"
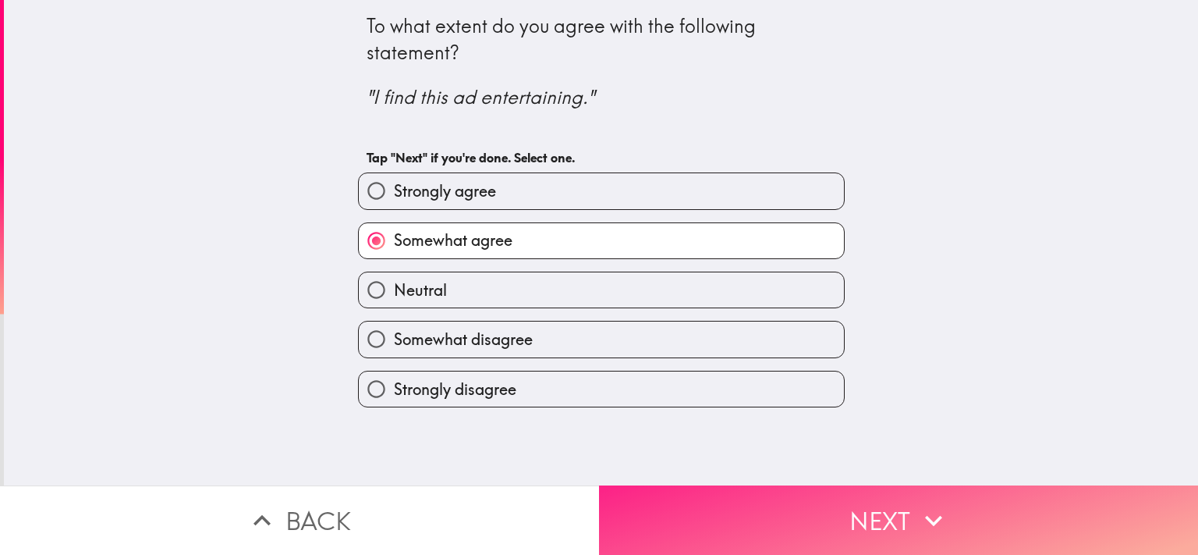
click at [874, 504] on button "Next" at bounding box center [898, 519] width 599 height 69
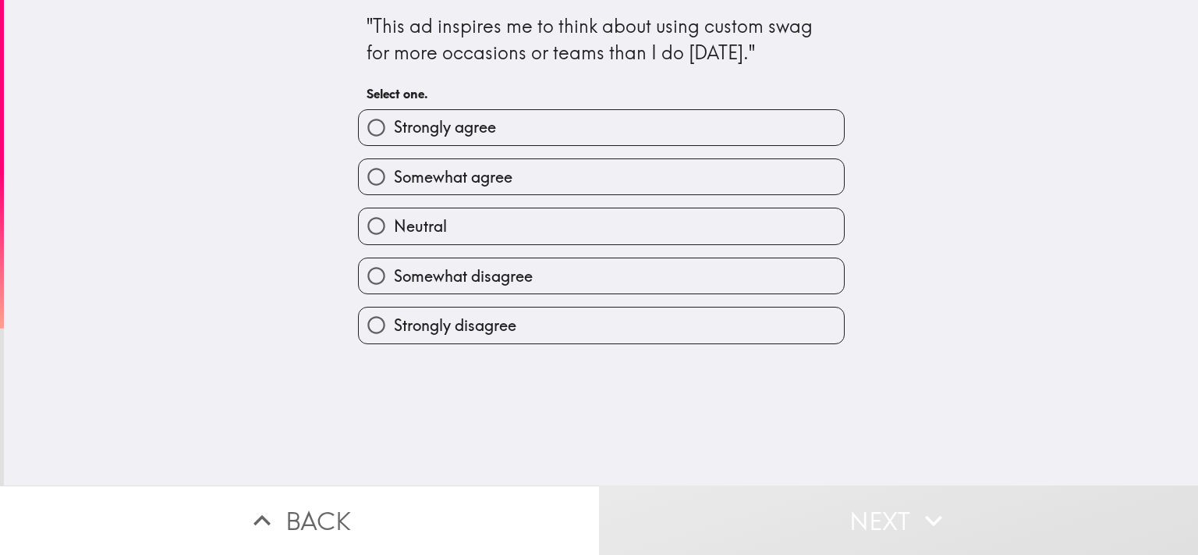
click at [527, 186] on label "Somewhat agree" at bounding box center [601, 176] width 485 height 35
click at [394, 186] on input "Somewhat agree" at bounding box center [376, 176] width 35 height 35
radio input "true"
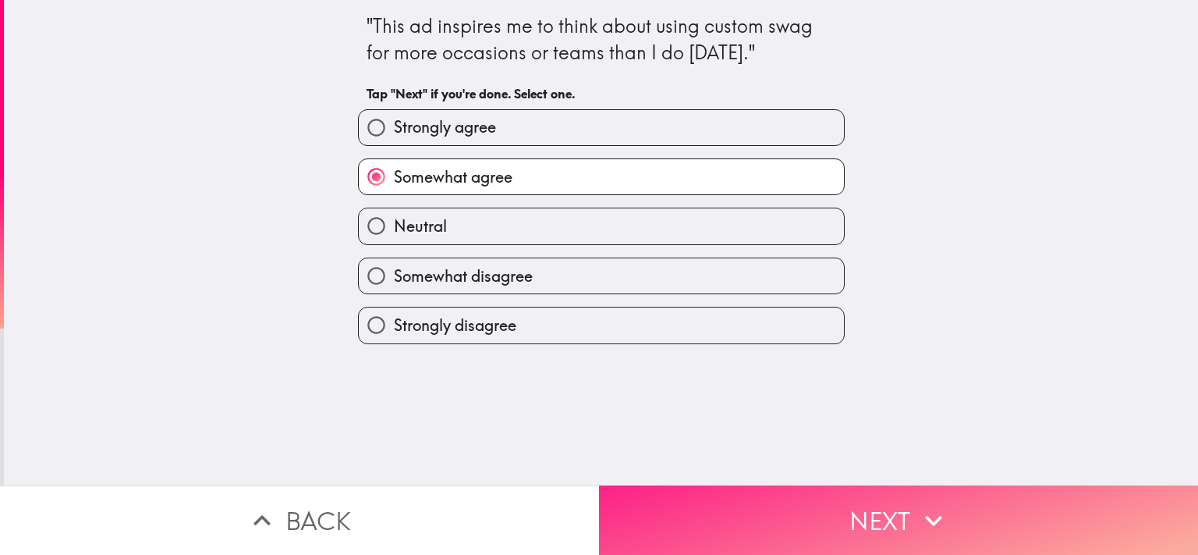
click at [874, 505] on button "Next" at bounding box center [898, 519] width 599 height 69
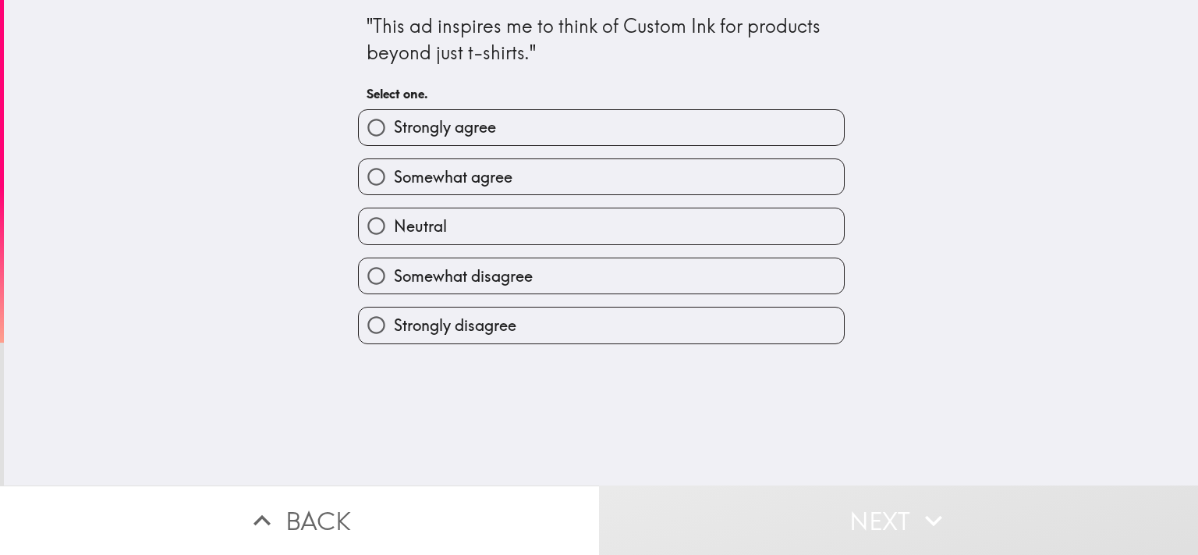
click at [468, 171] on span "Somewhat agree" at bounding box center [453, 177] width 119 height 22
click at [394, 171] on input "Somewhat agree" at bounding box center [376, 176] width 35 height 35
radio input "true"
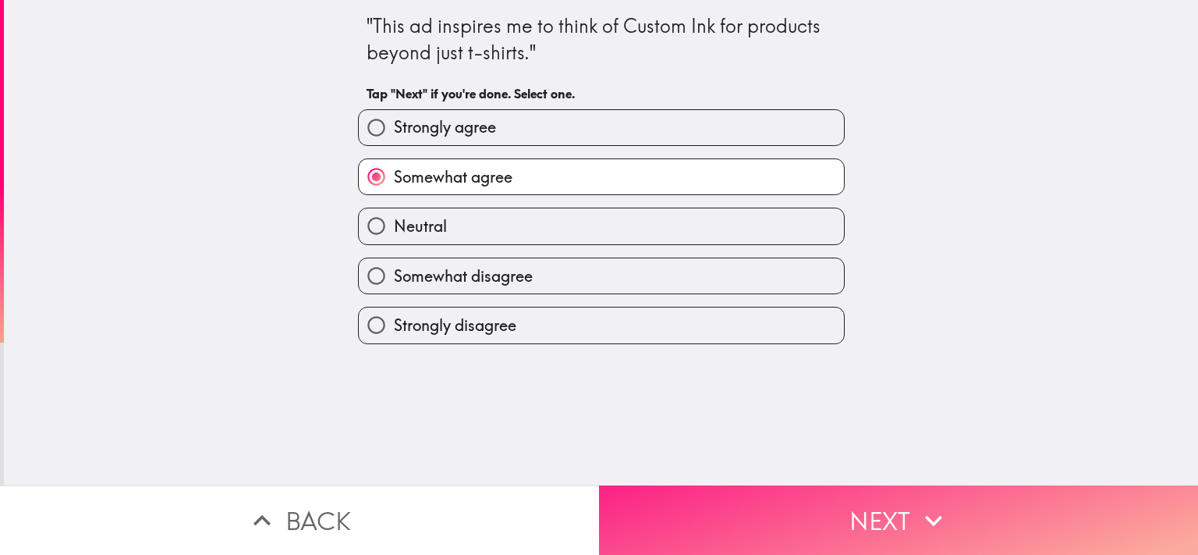
click at [861, 504] on button "Next" at bounding box center [898, 519] width 599 height 69
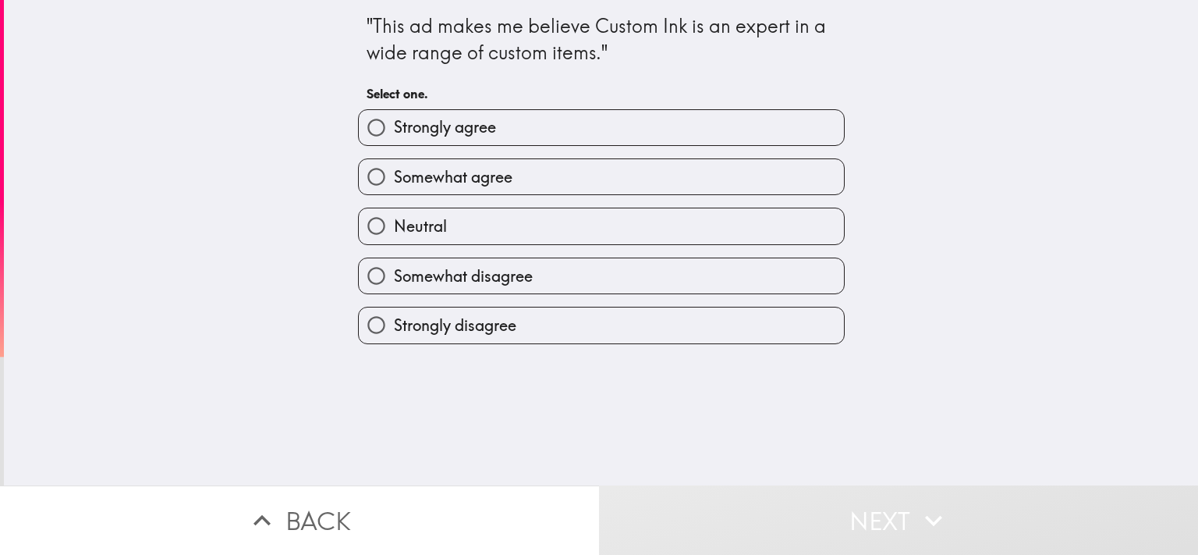
click at [459, 176] on span "Somewhat agree" at bounding box center [453, 177] width 119 height 22
click at [394, 176] on input "Somewhat agree" at bounding box center [376, 176] width 35 height 35
radio input "true"
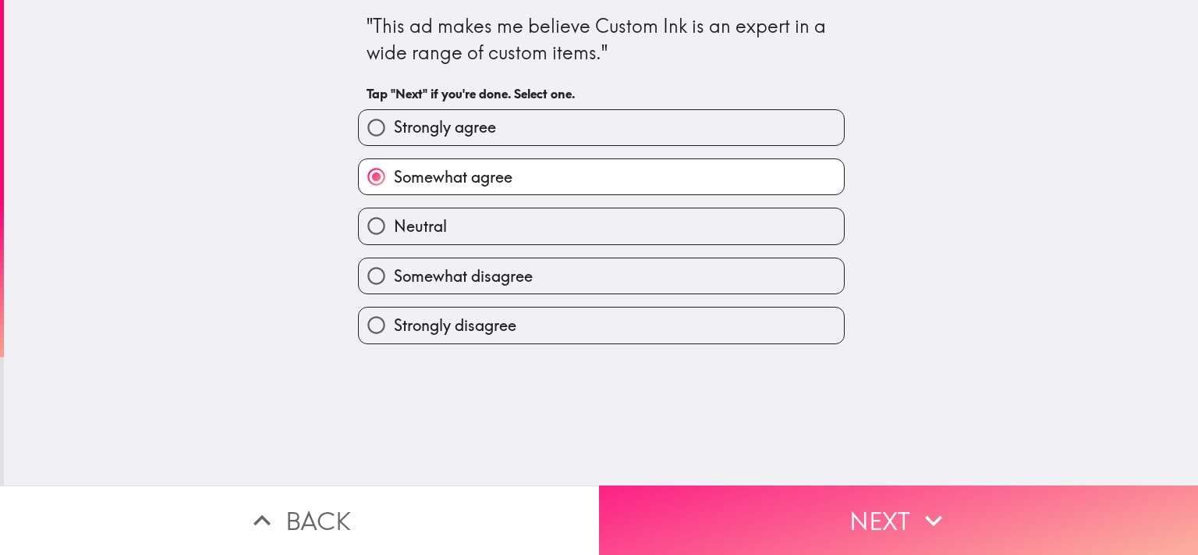
click at [775, 503] on button "Next" at bounding box center [898, 519] width 599 height 69
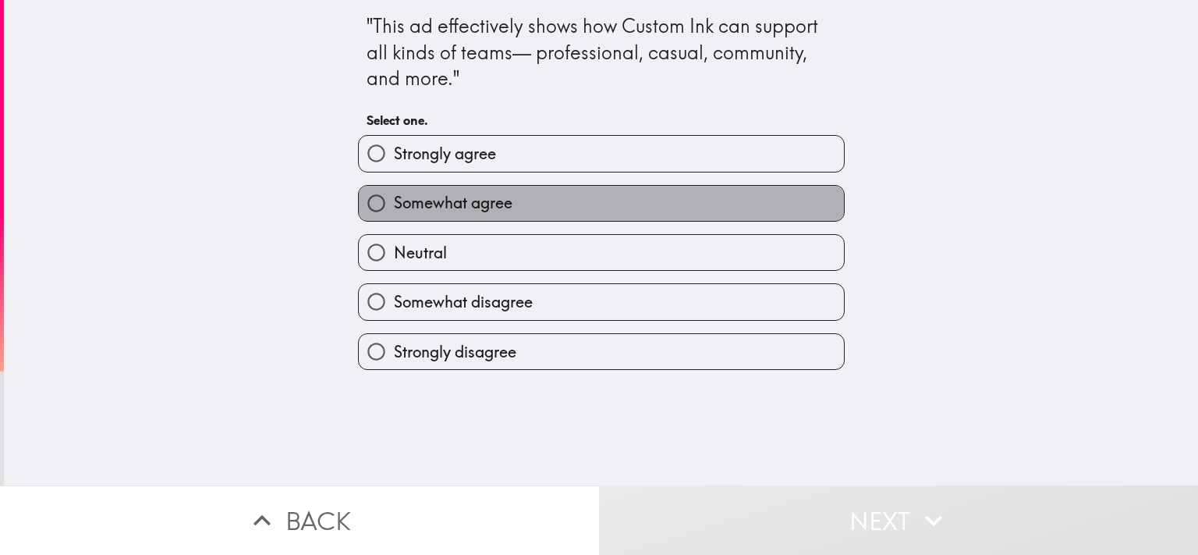
click at [478, 211] on span "Somewhat agree" at bounding box center [453, 203] width 119 height 22
click at [394, 211] on input "Somewhat agree" at bounding box center [376, 203] width 35 height 35
radio input "true"
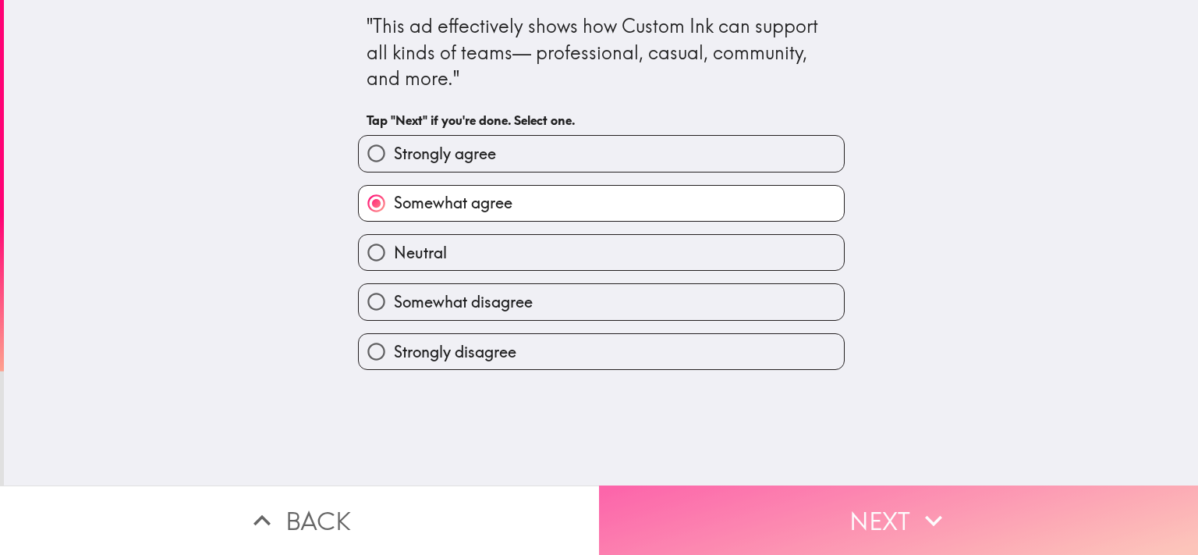
click at [816, 517] on button "Next" at bounding box center [898, 519] width 599 height 69
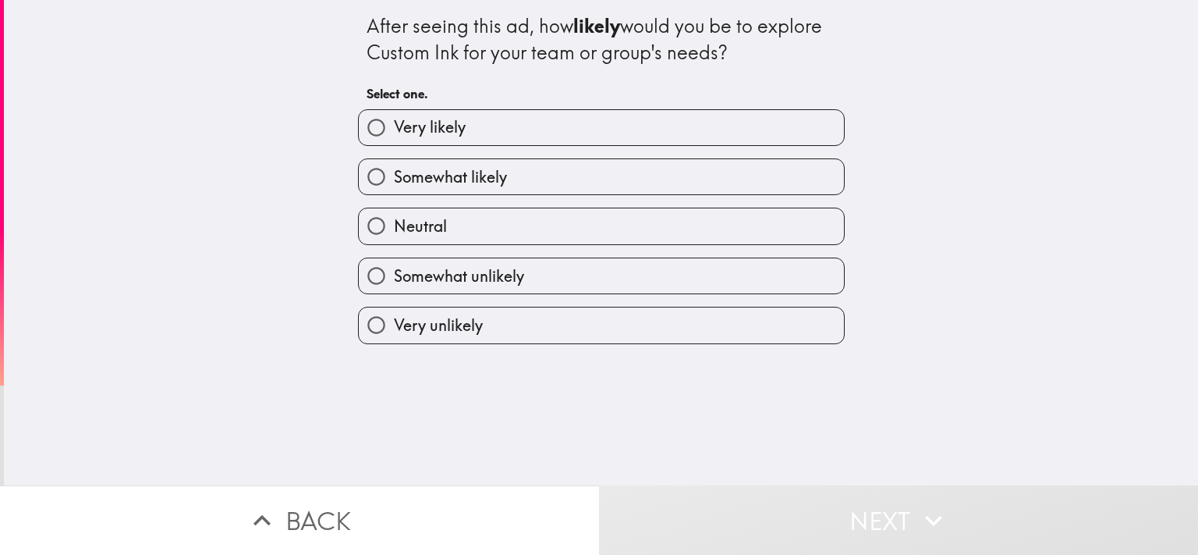
click at [480, 175] on span "Somewhat likely" at bounding box center [450, 177] width 113 height 22
click at [394, 175] on input "Somewhat likely" at bounding box center [376, 176] width 35 height 35
radio input "true"
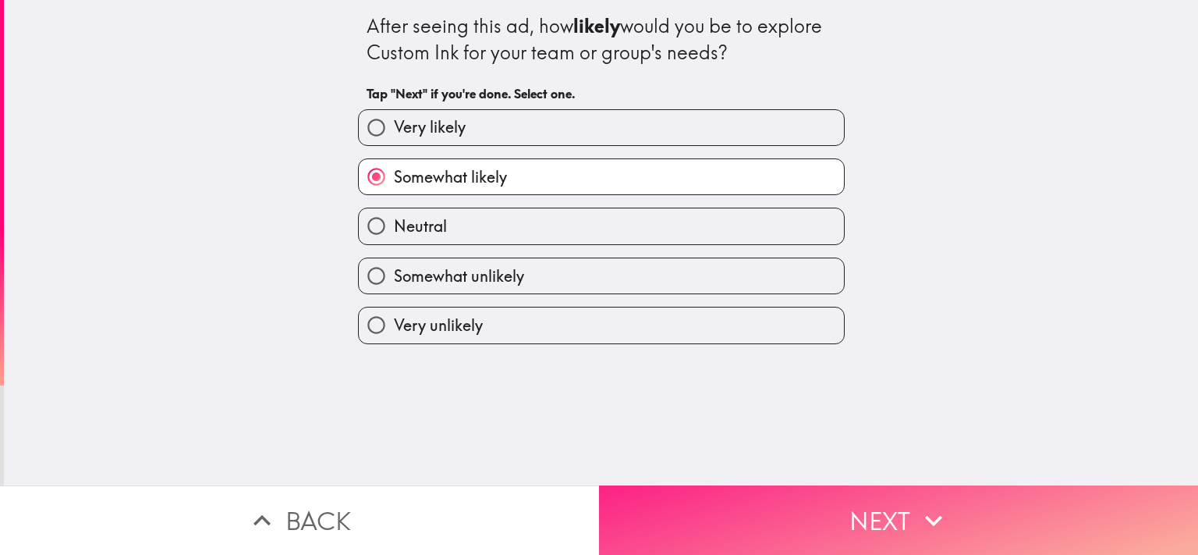
click at [820, 518] on button "Next" at bounding box center [898, 519] width 599 height 69
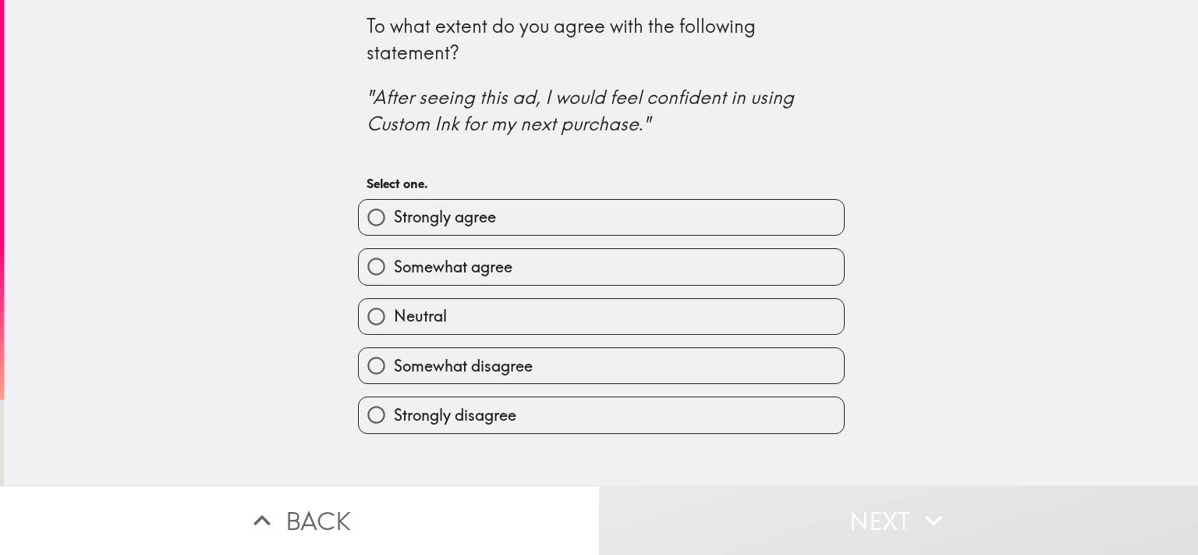
click at [457, 275] on span "Somewhat agree" at bounding box center [453, 267] width 119 height 22
click at [394, 275] on input "Somewhat agree" at bounding box center [376, 266] width 35 height 35
radio input "true"
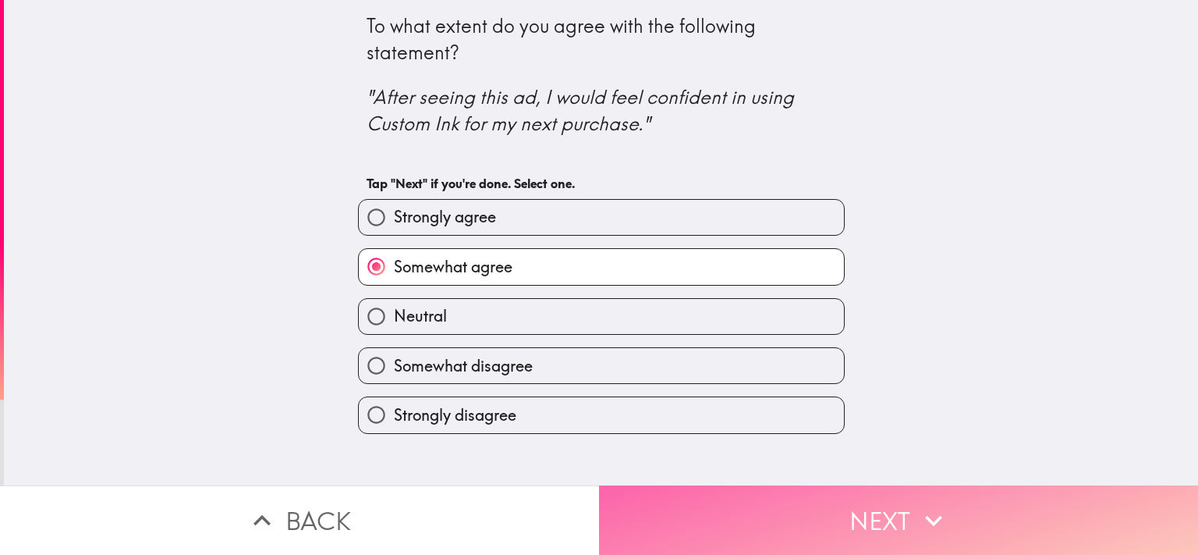
click at [803, 485] on button "Next" at bounding box center [898, 519] width 599 height 69
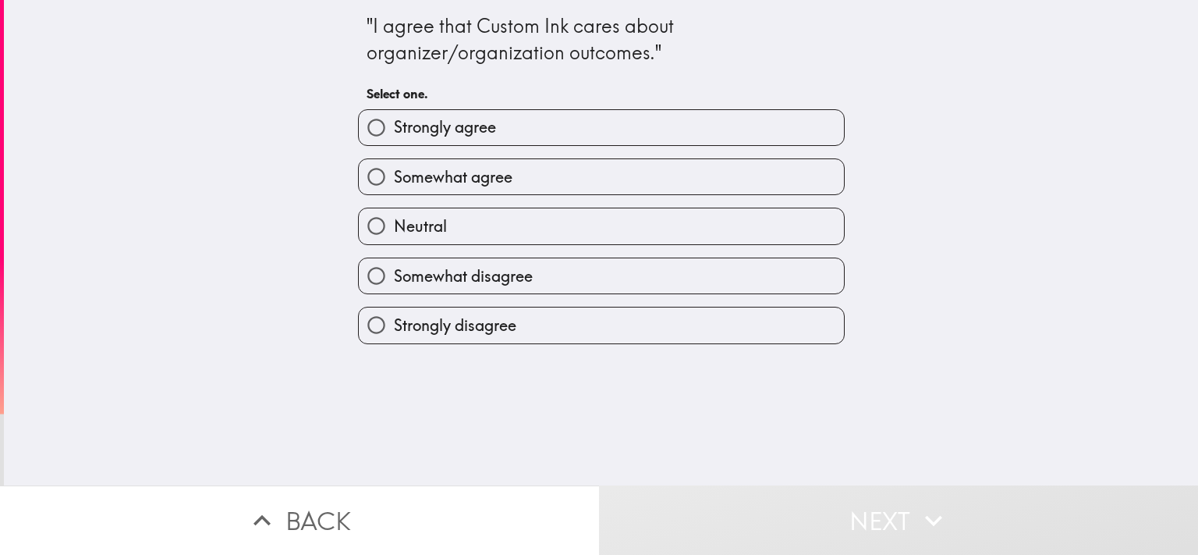
click at [532, 177] on label "Somewhat agree" at bounding box center [601, 176] width 485 height 35
click at [394, 177] on input "Somewhat agree" at bounding box center [376, 176] width 35 height 35
radio input "true"
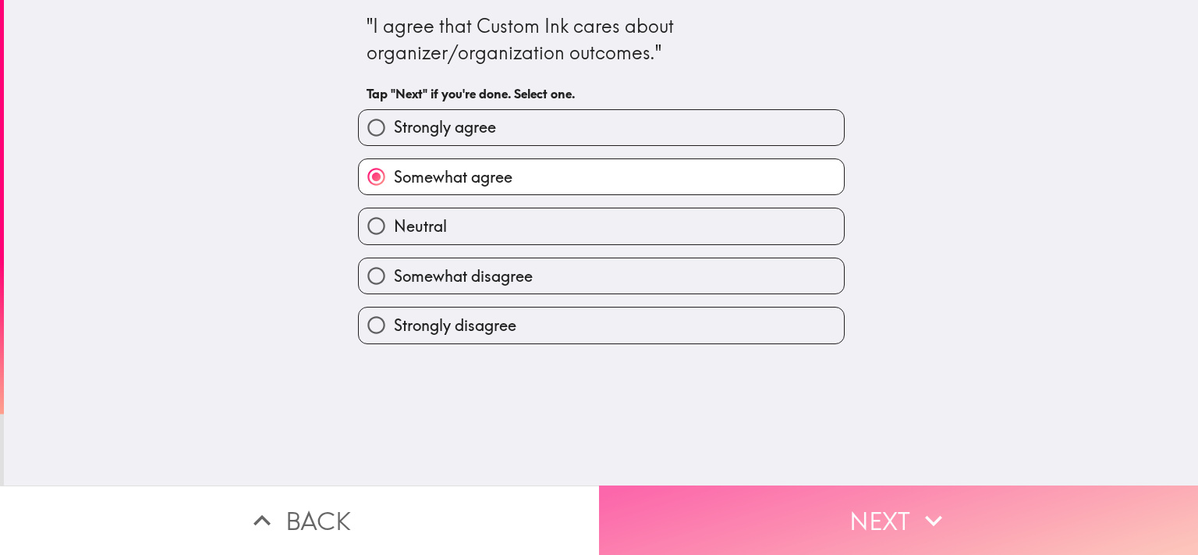
click at [906, 501] on button "Next" at bounding box center [898, 519] width 599 height 69
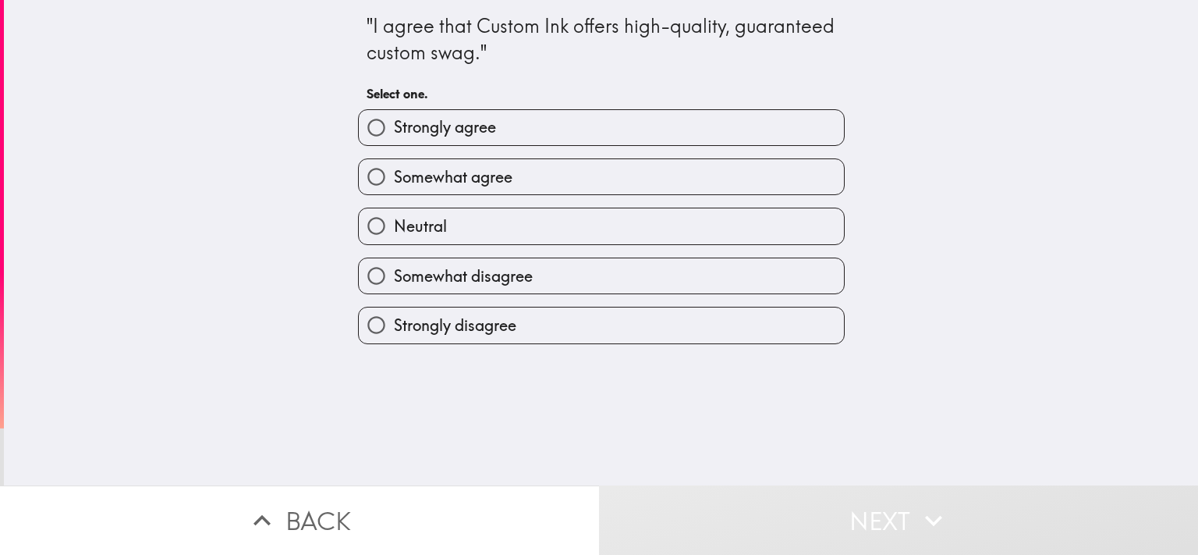
click at [501, 163] on label "Somewhat agree" at bounding box center [601, 176] width 485 height 35
click at [394, 163] on input "Somewhat agree" at bounding box center [376, 176] width 35 height 35
radio input "true"
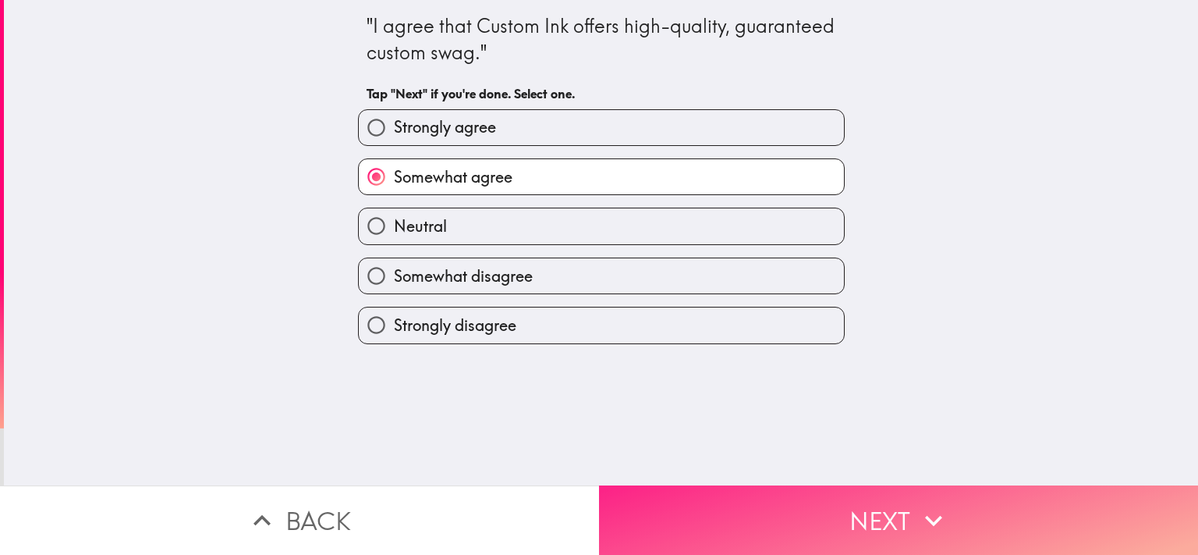
click at [839, 501] on button "Next" at bounding box center [898, 519] width 599 height 69
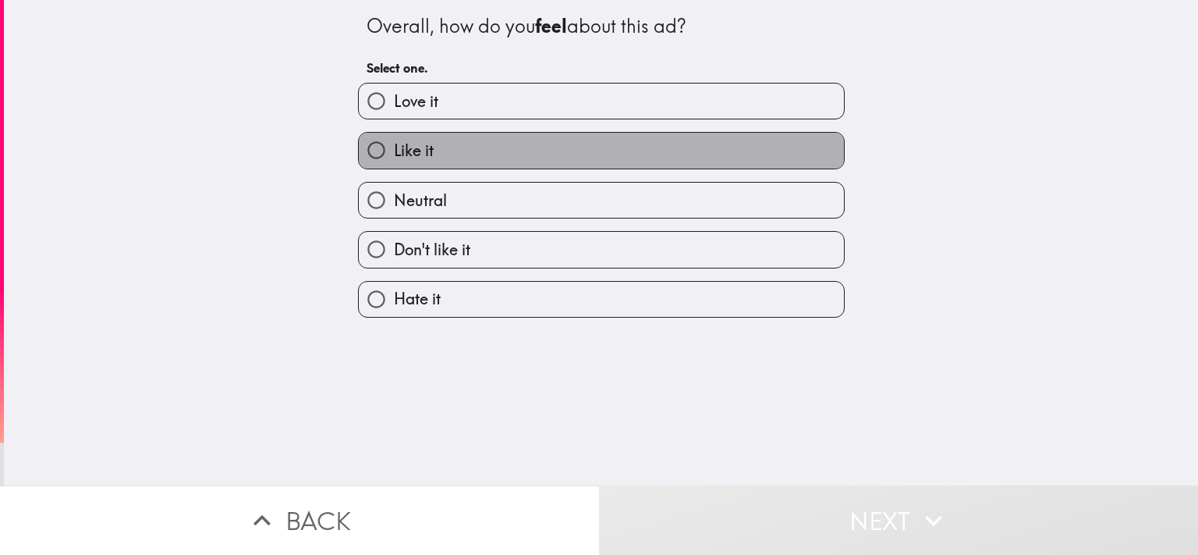
click at [445, 157] on label "Like it" at bounding box center [601, 150] width 485 height 35
click at [394, 157] on input "Like it" at bounding box center [376, 150] width 35 height 35
radio input "true"
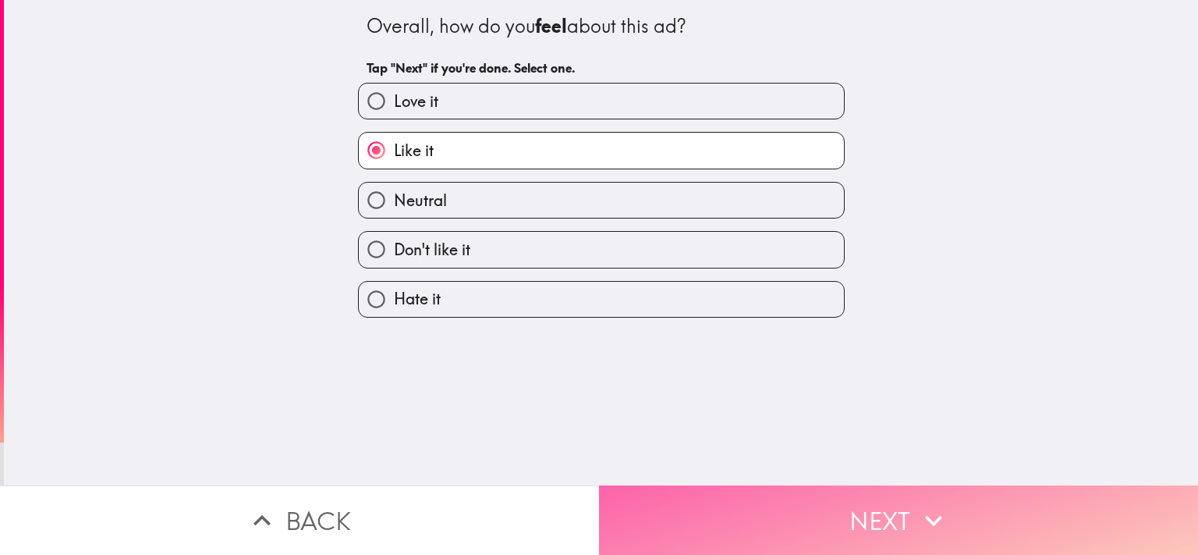
click at [881, 509] on button "Next" at bounding box center [898, 519] width 599 height 69
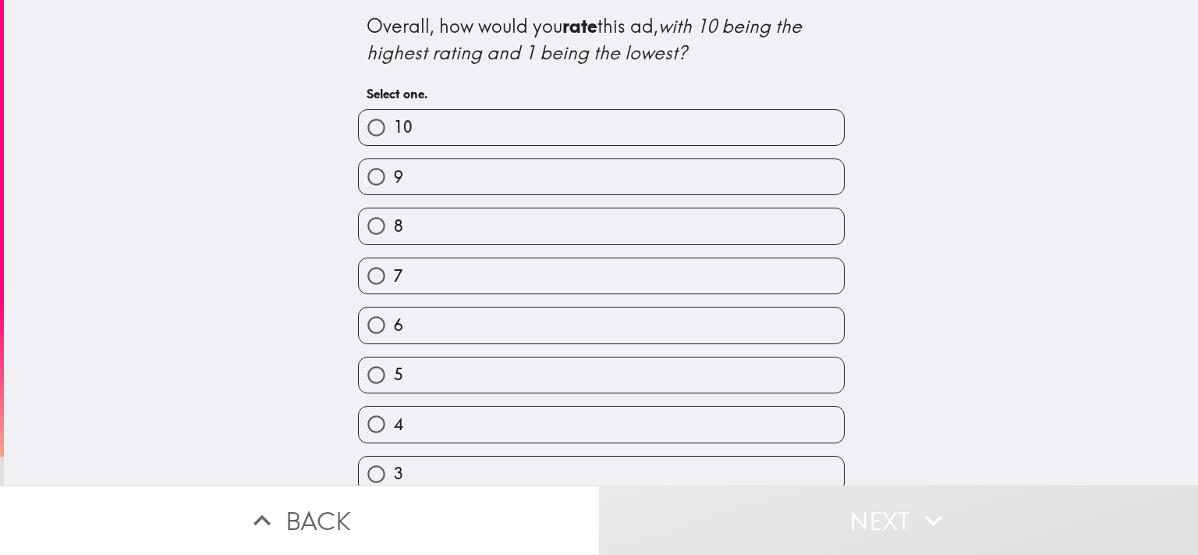
click at [475, 229] on label "8" at bounding box center [601, 225] width 485 height 35
click at [394, 229] on input "8" at bounding box center [376, 225] width 35 height 35
radio input "true"
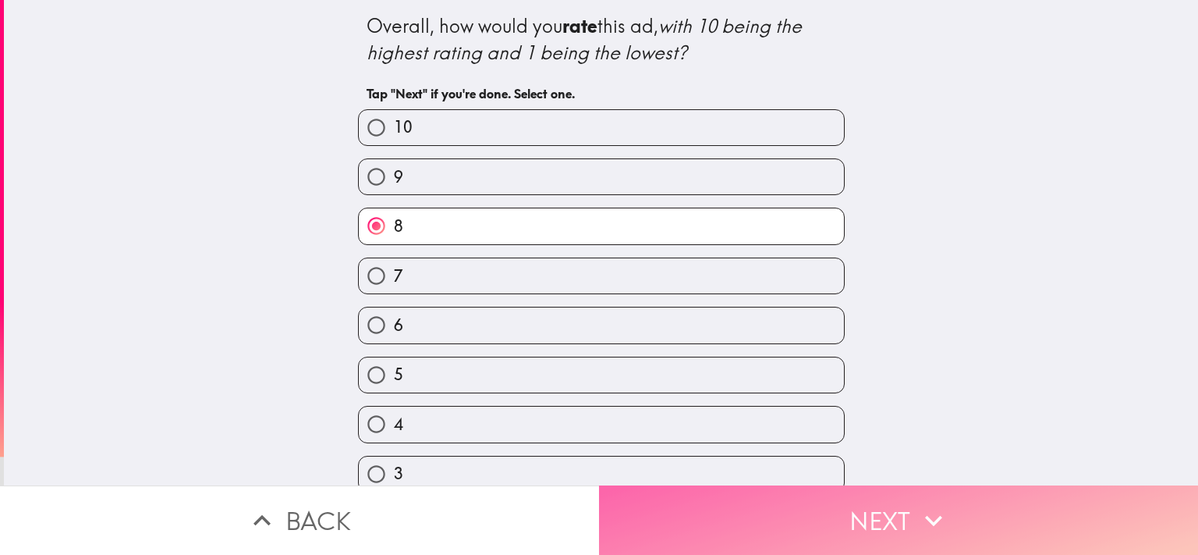
click at [952, 497] on button "Next" at bounding box center [898, 519] width 599 height 69
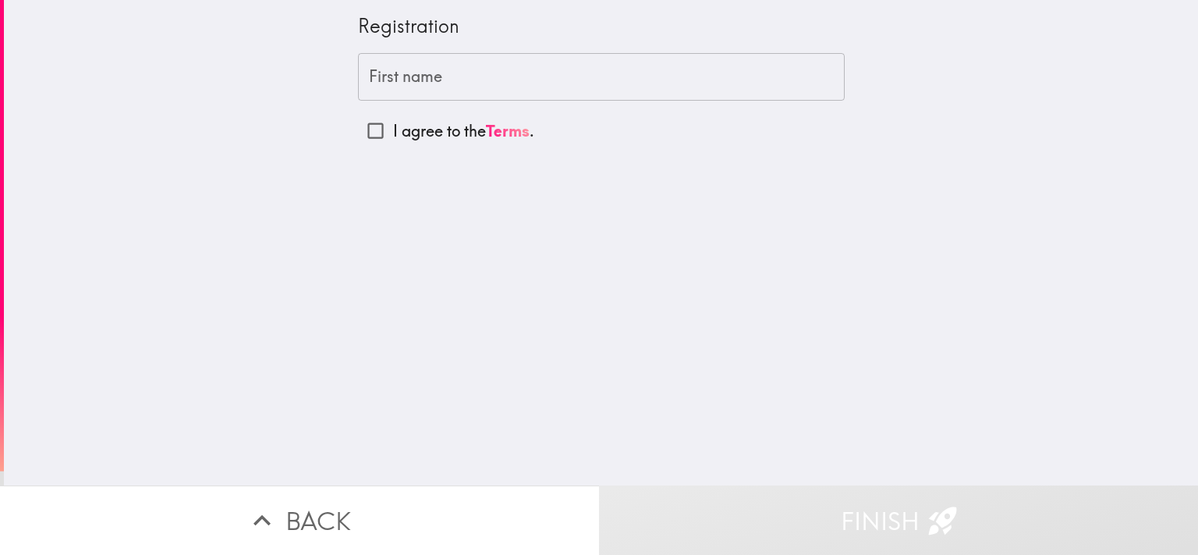
click at [473, 81] on input "First name" at bounding box center [601, 77] width 487 height 48
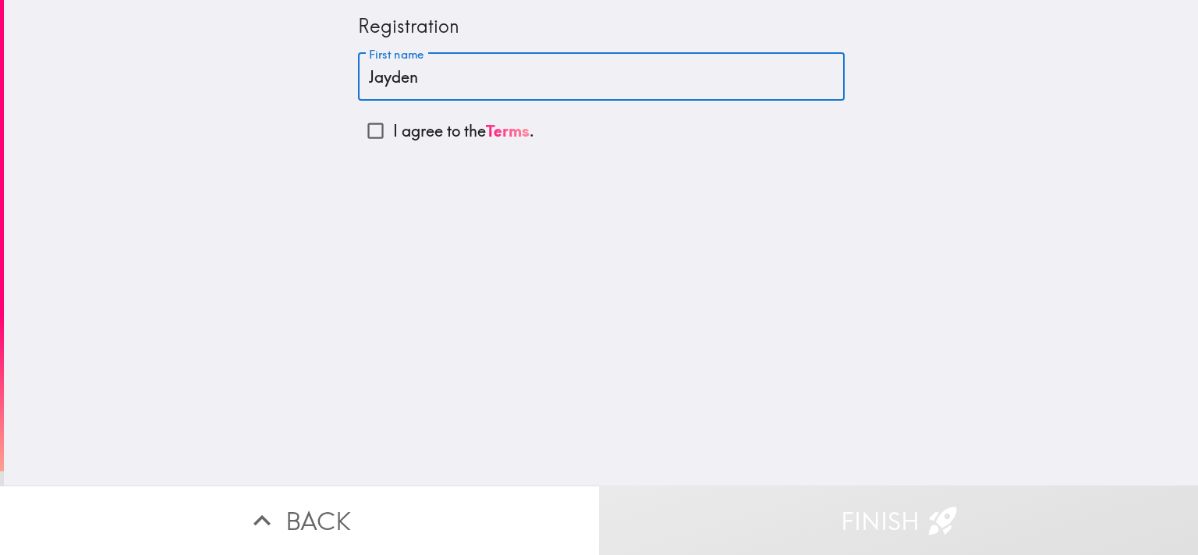
type input "Jayden"
click at [365, 129] on input "I agree to the Terms ." at bounding box center [375, 130] width 35 height 35
checkbox input "true"
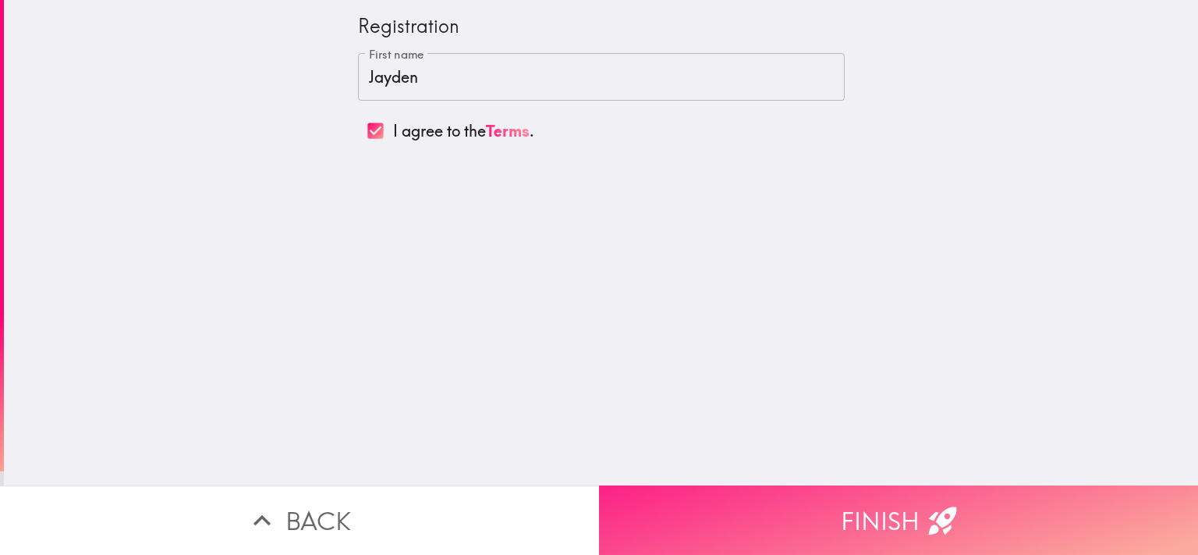
click at [900, 511] on button "Finish" at bounding box center [898, 519] width 599 height 69
